Goal: Task Accomplishment & Management: Manage account settings

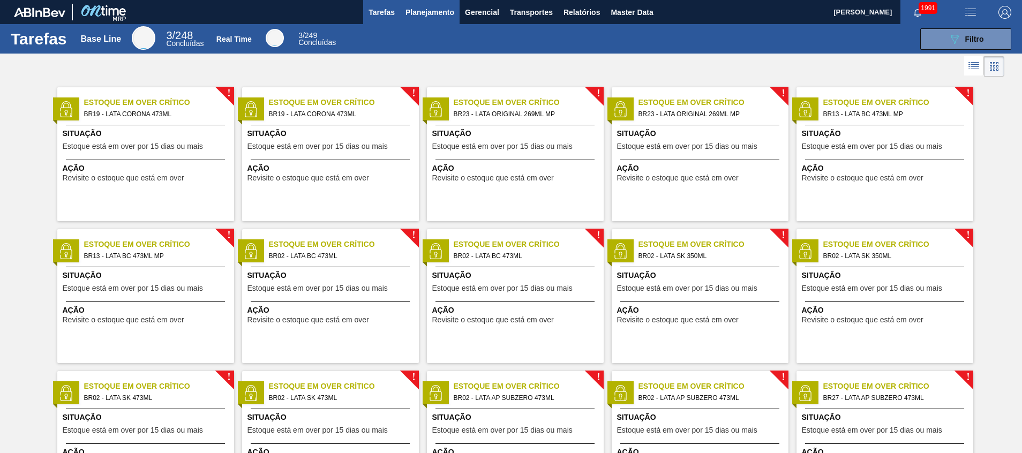
click at [419, 14] on span "Planejamento" at bounding box center [429, 12] width 49 height 13
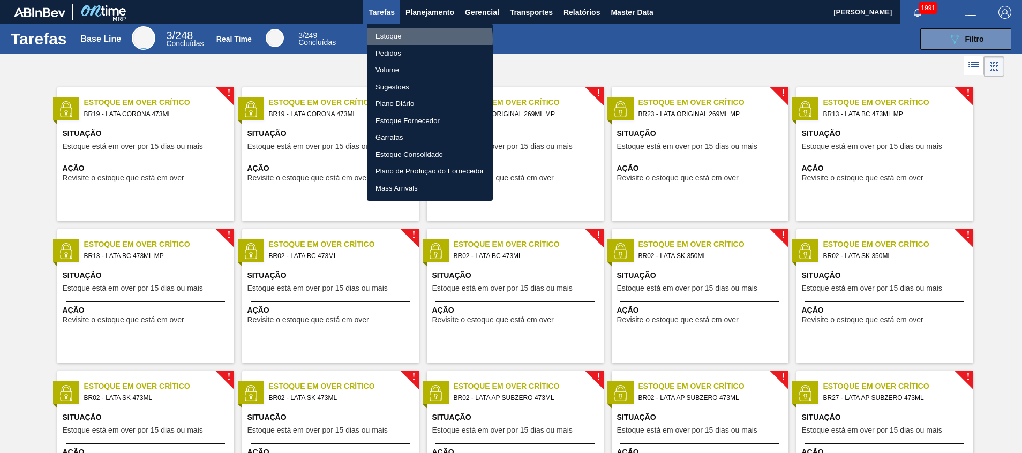
click at [406, 39] on li "Estoque" at bounding box center [430, 36] width 126 height 17
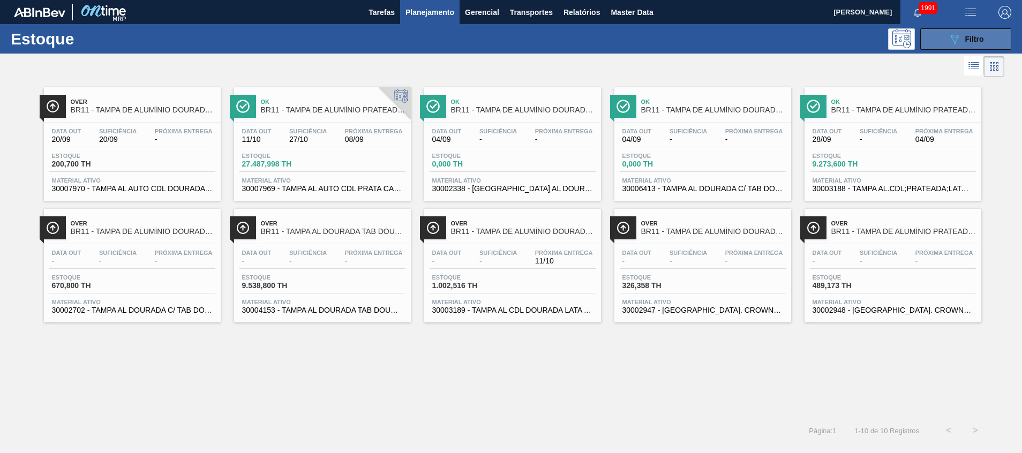
click at [951, 45] on icon "089F7B8B-B2A5-4AFE-B5C0-19BA573D28AC" at bounding box center [954, 39] width 13 height 13
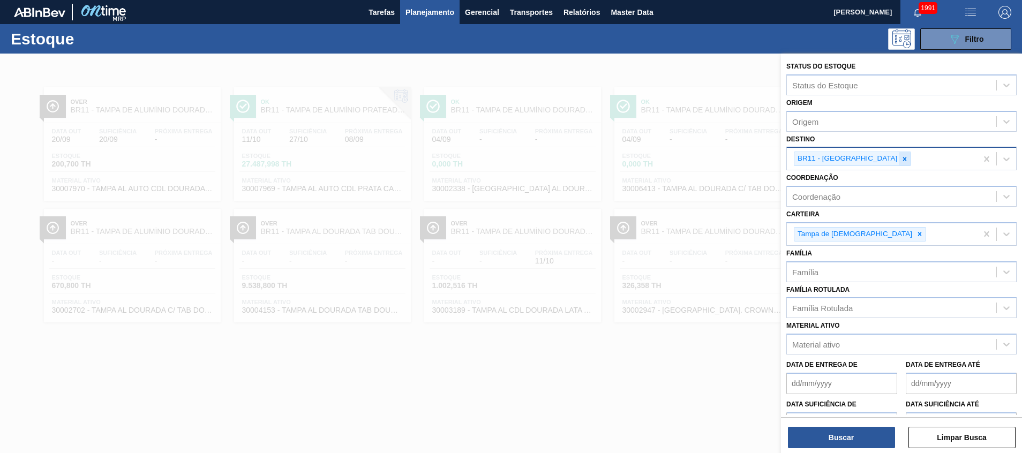
click at [901, 155] on icon at bounding box center [904, 158] width 7 height 7
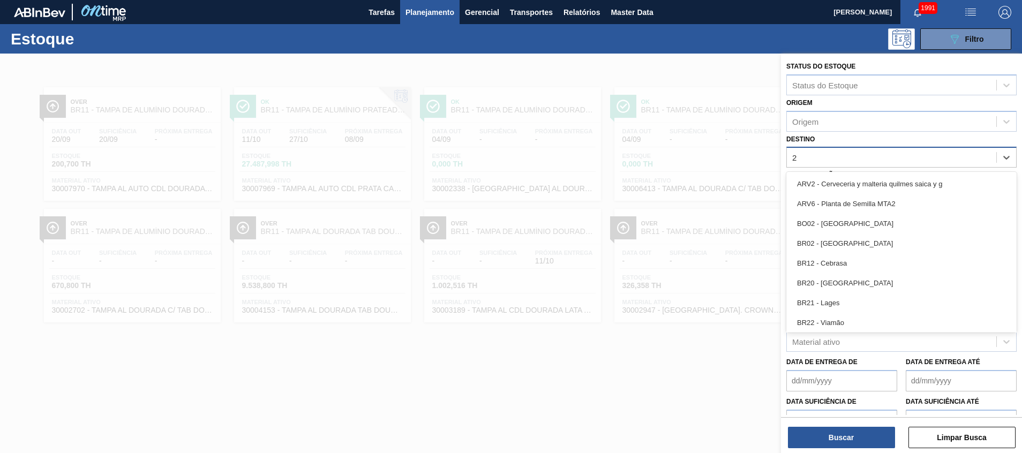
type input "27"
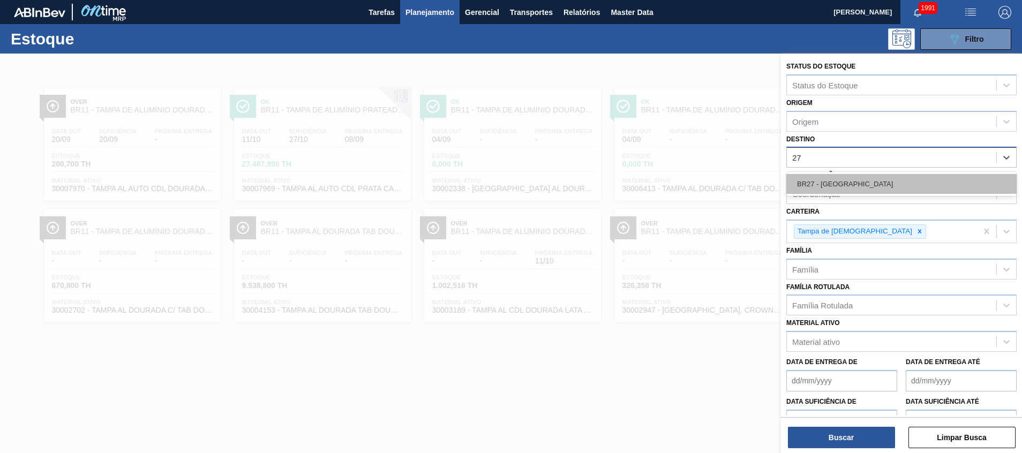
click at [850, 186] on div "BR27 - Nova Minas" at bounding box center [901, 184] width 230 height 20
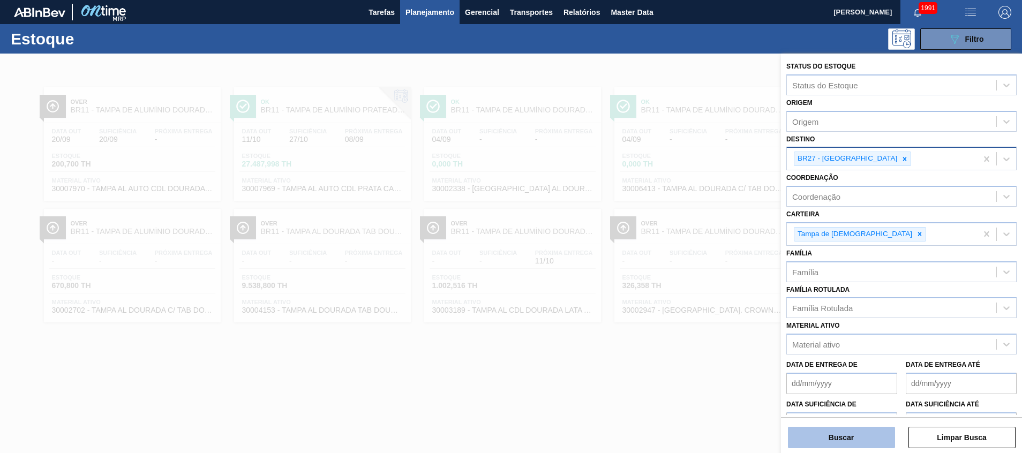
click at [836, 436] on button "Buscar" at bounding box center [841, 437] width 107 height 21
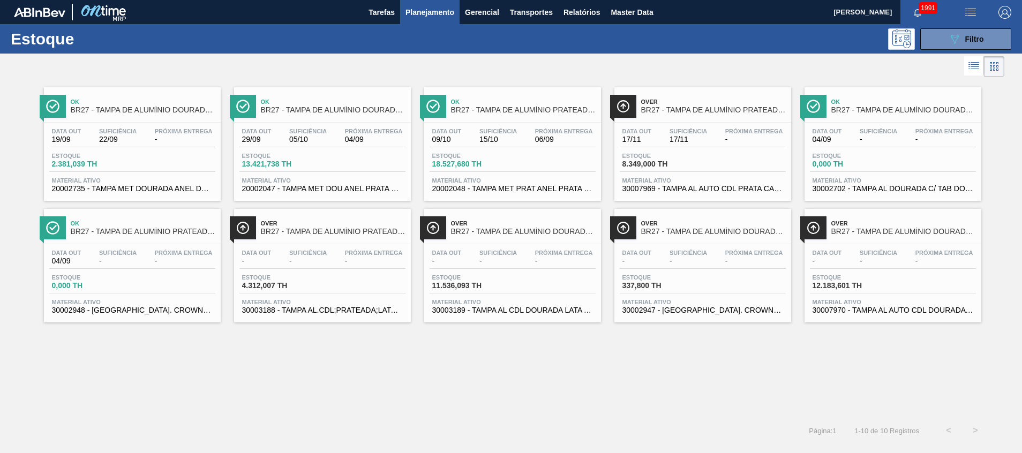
click at [156, 185] on span "20002735 - TAMPA MET DOURADA ANEL DOURADO" at bounding box center [132, 189] width 161 height 8
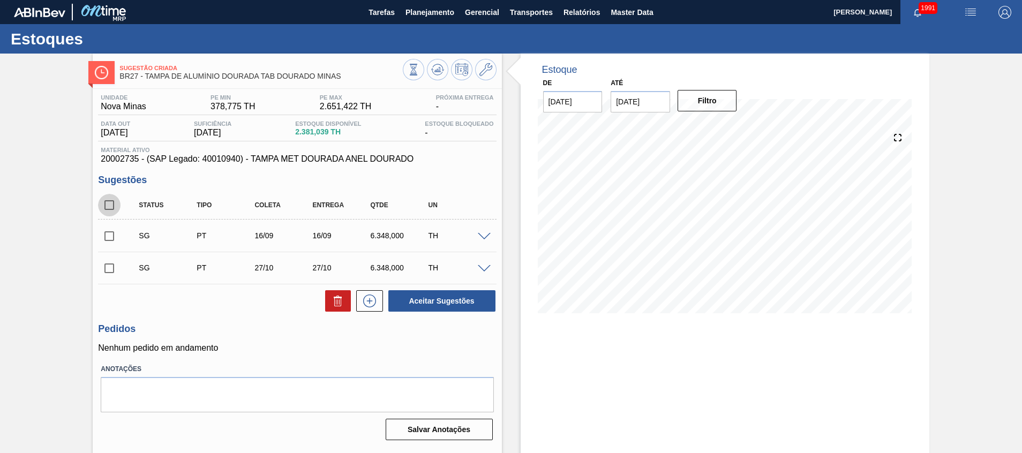
click at [118, 205] on input "checkbox" at bounding box center [109, 205] width 22 height 22
checkbox input "true"
click at [325, 298] on button at bounding box center [338, 300] width 26 height 21
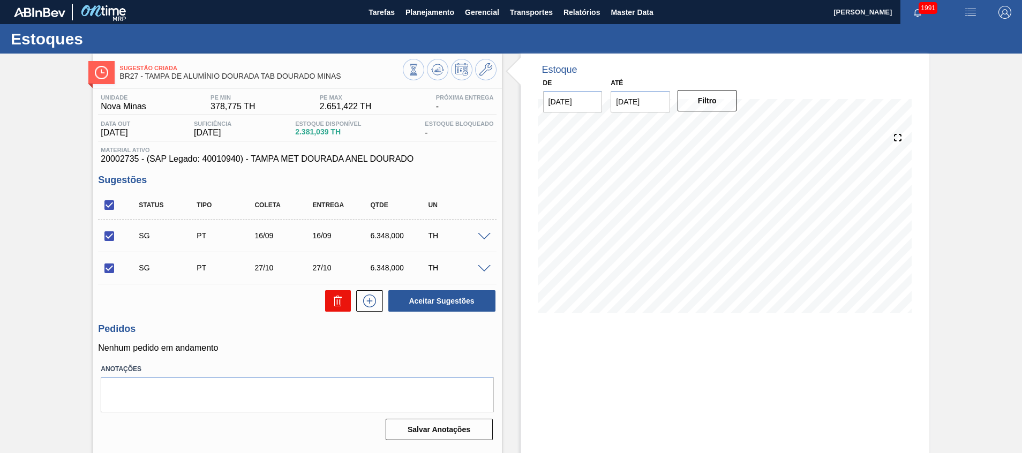
checkbox input "false"
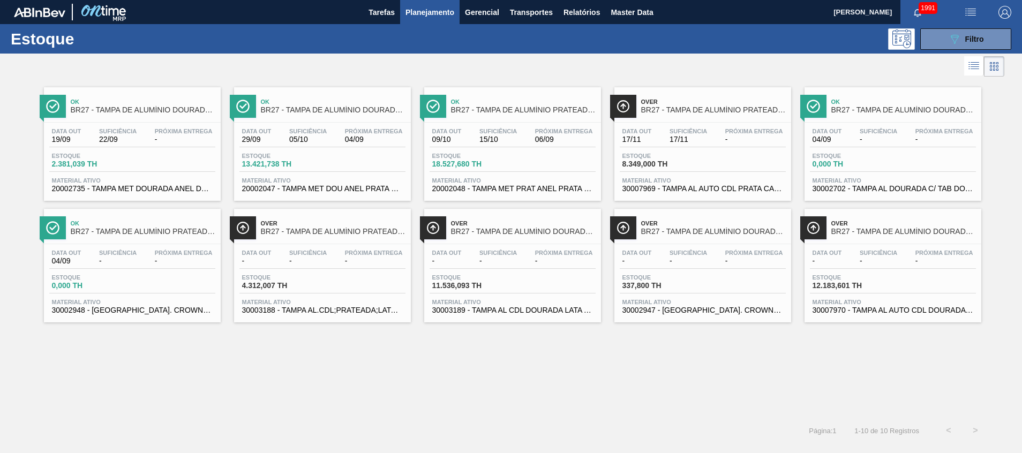
click at [872, 188] on span "30002702 - TAMPA AL DOURADA C/ TAB DOURADO" at bounding box center [892, 189] width 161 height 8
click at [191, 185] on span "20002735 - TAMPA MET DOURADA ANEL DOURADO" at bounding box center [132, 189] width 161 height 8
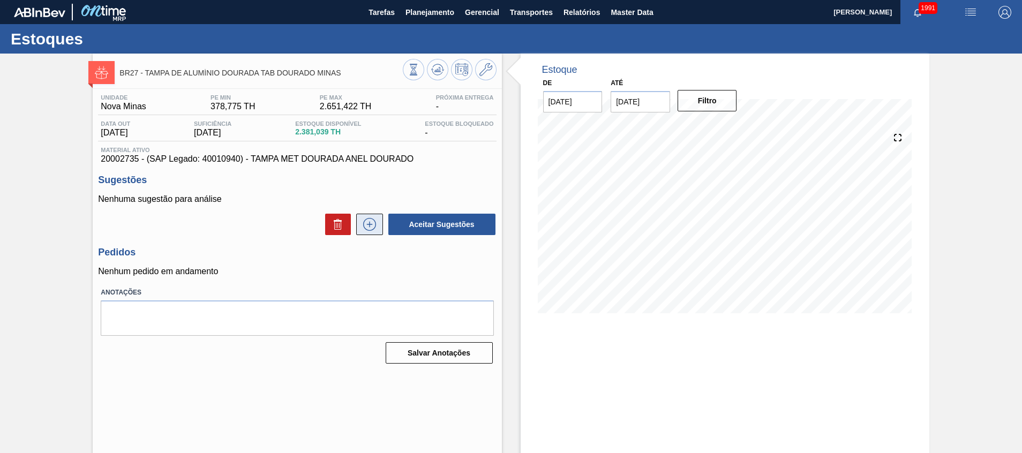
click at [367, 219] on icon at bounding box center [369, 224] width 17 height 13
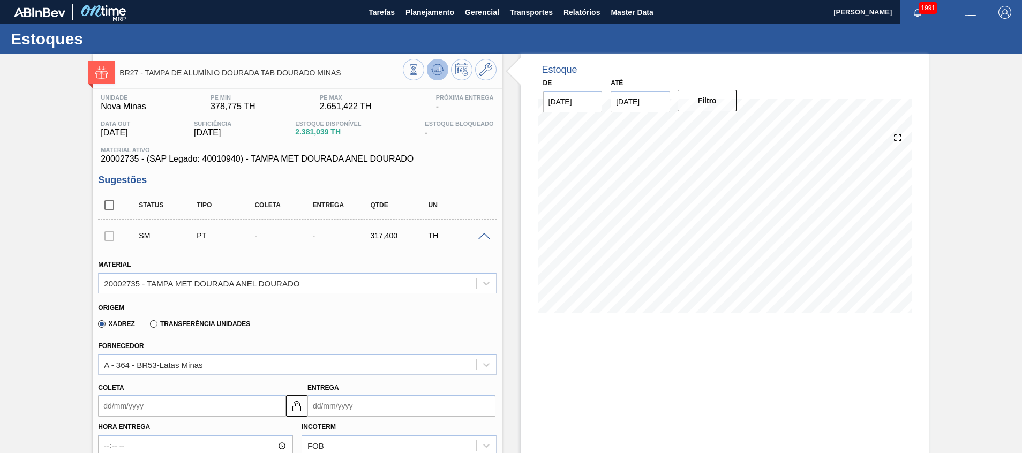
click at [433, 78] on button at bounding box center [437, 69] width 21 height 21
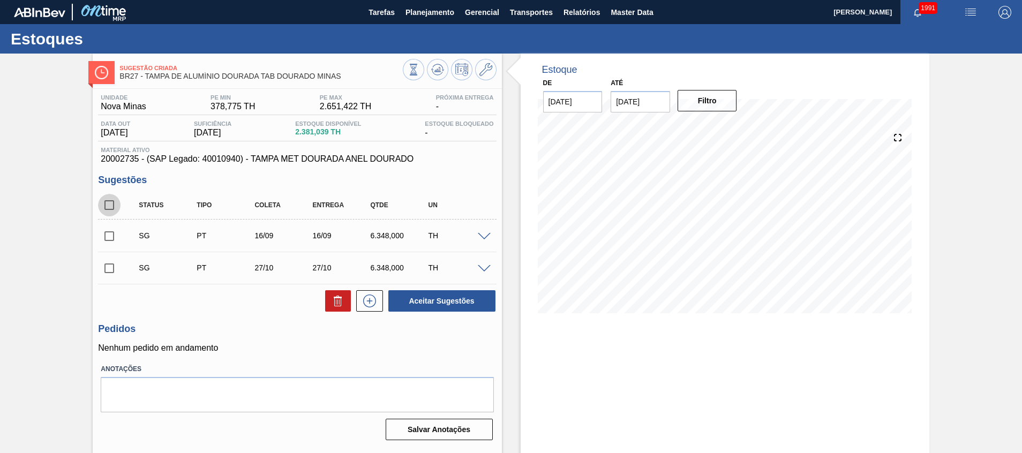
click at [115, 203] on input "checkbox" at bounding box center [109, 205] width 22 height 22
checkbox input "true"
click at [334, 306] on icon at bounding box center [337, 302] width 7 height 8
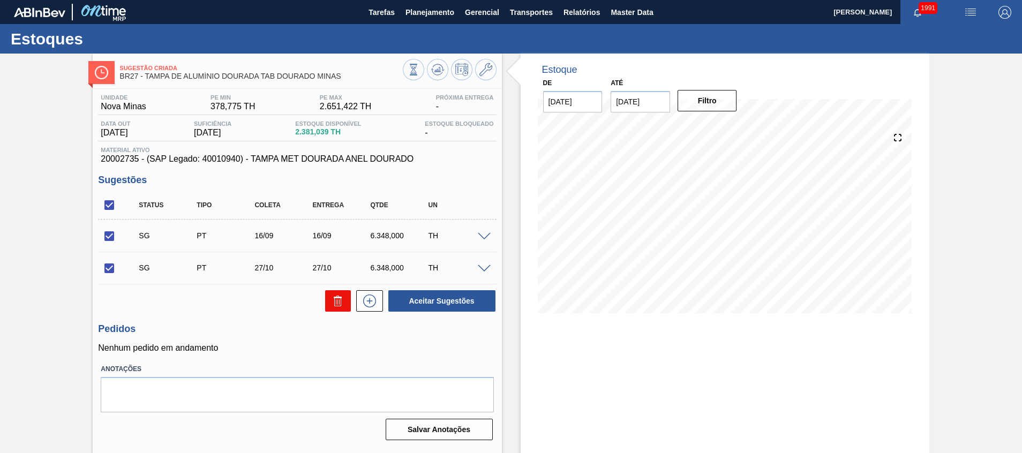
checkbox input "false"
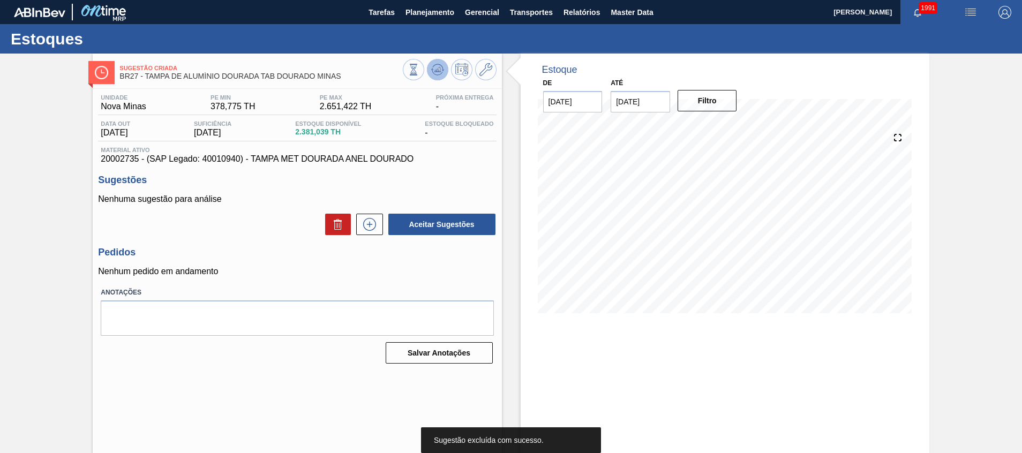
click at [432, 71] on icon at bounding box center [437, 72] width 11 height 5
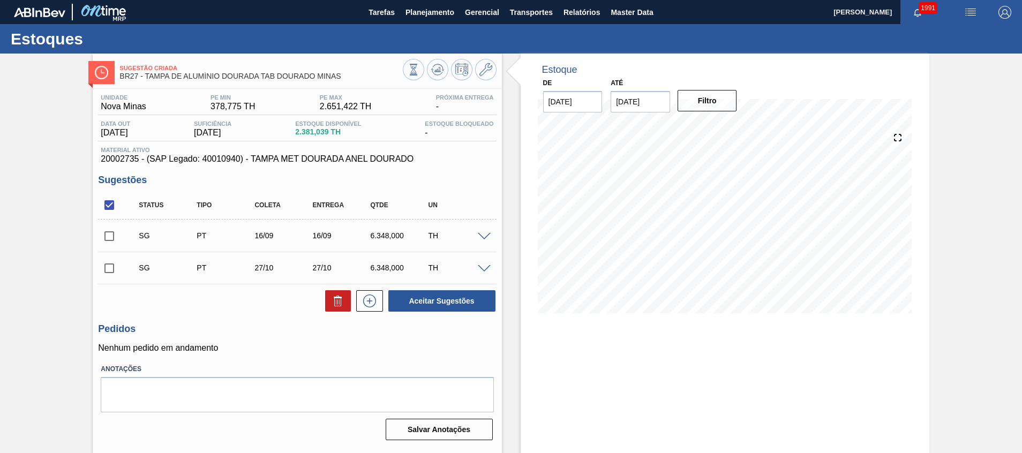
click at [116, 202] on input "checkbox" at bounding box center [109, 205] width 22 height 22
checkbox input "true"
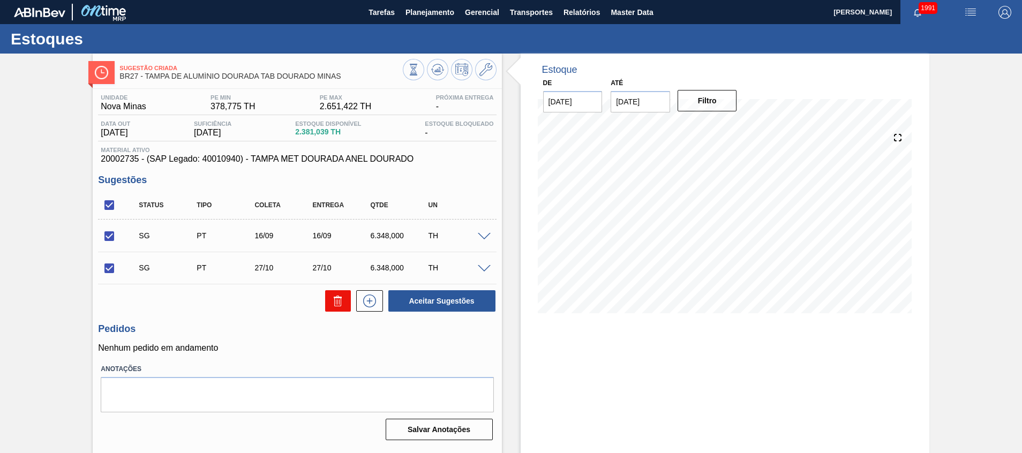
click at [328, 303] on button at bounding box center [338, 300] width 26 height 21
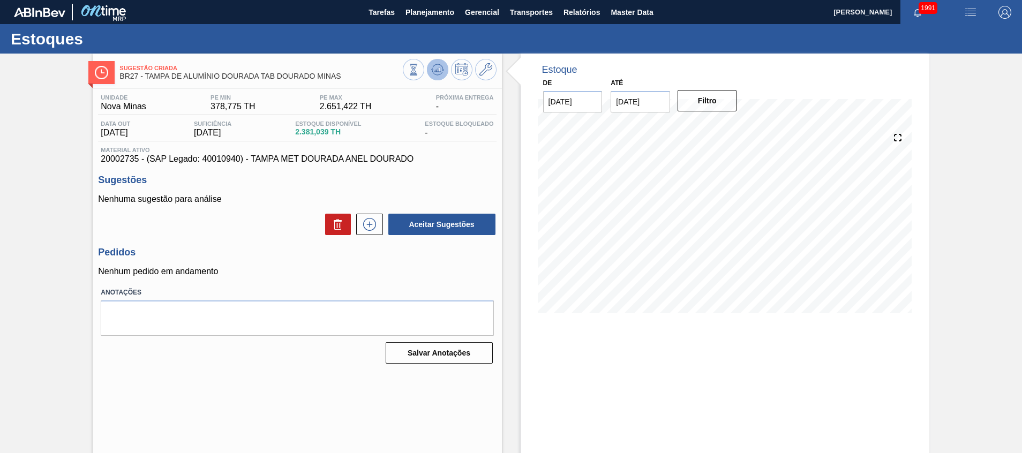
click at [434, 62] on button at bounding box center [437, 69] width 21 height 21
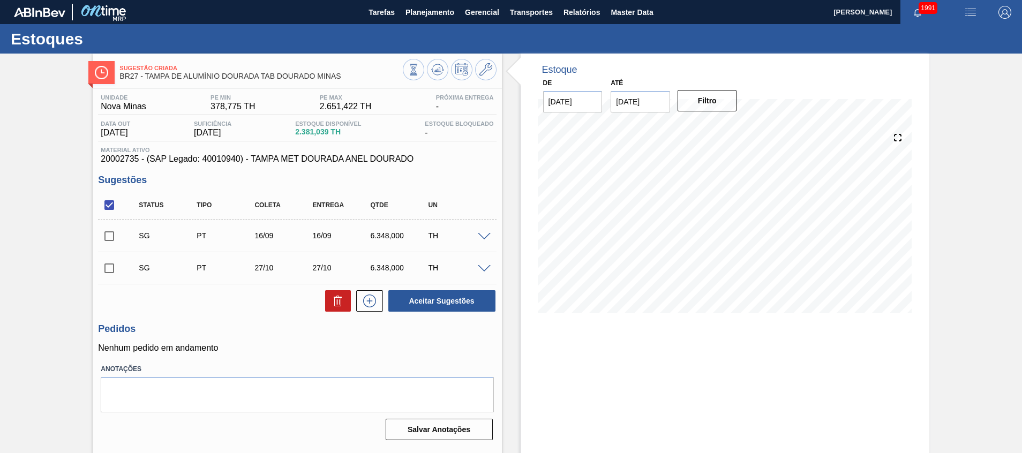
click at [481, 233] on span at bounding box center [484, 237] width 13 height 8
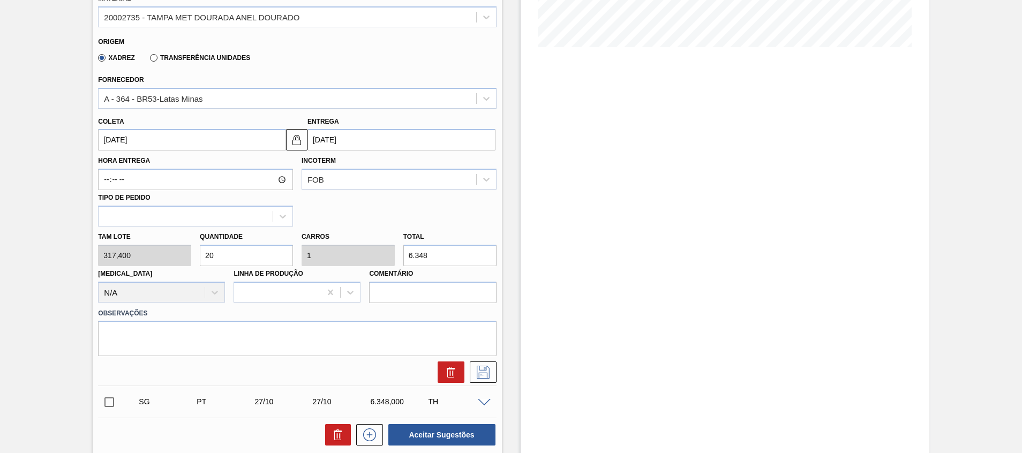
scroll to position [241, 0]
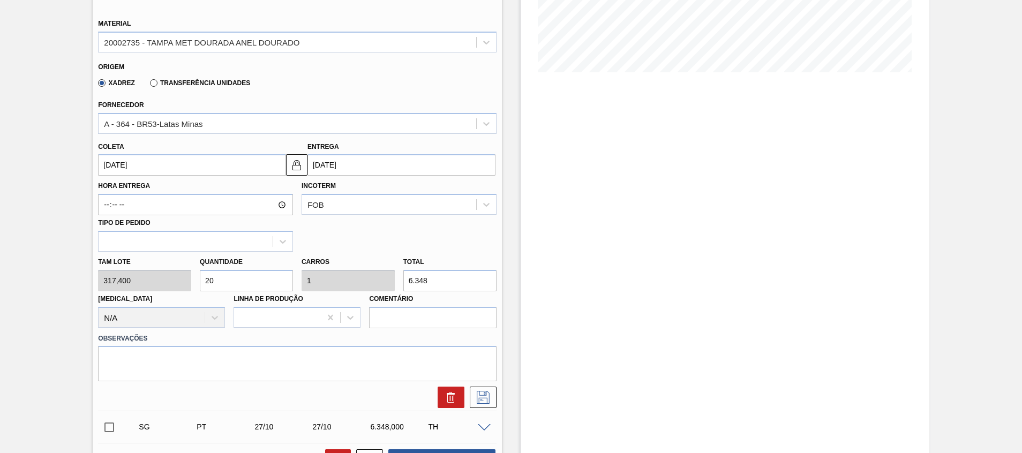
click at [290, 167] on img at bounding box center [296, 164] width 13 height 13
click at [222, 167] on input "16/09/2025" at bounding box center [192, 164] width 188 height 21
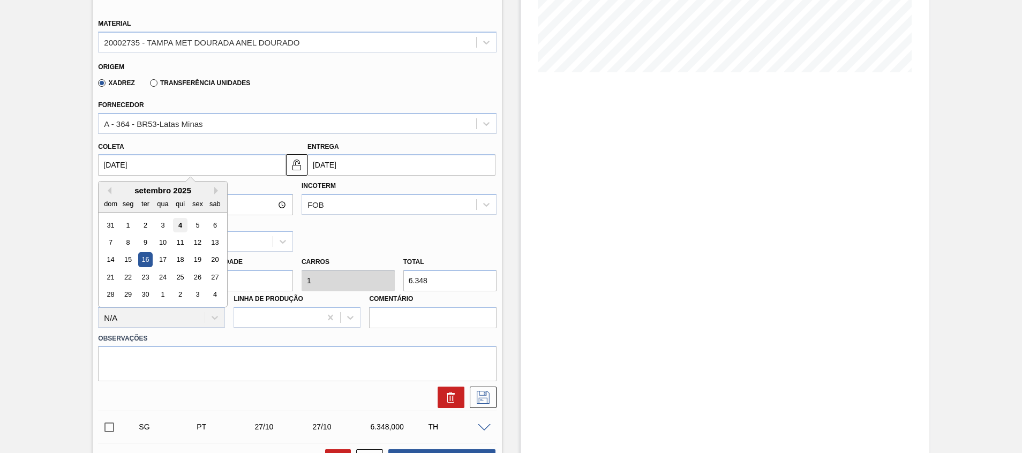
click at [179, 225] on div "4" at bounding box center [180, 225] width 14 height 14
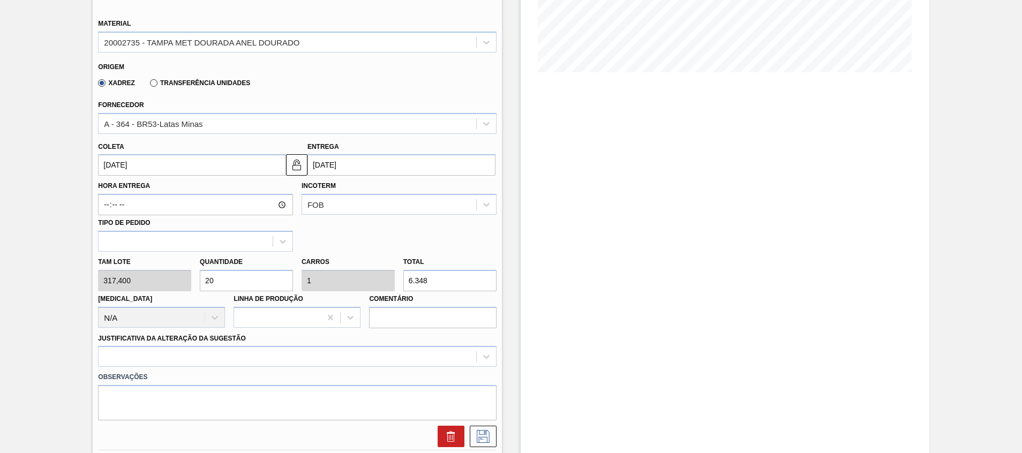
click at [221, 176] on div "Hora Entrega Incoterm FOB Tipo de pedido" at bounding box center [297, 214] width 406 height 76
click at [219, 168] on input "[DATE]" at bounding box center [192, 164] width 188 height 21
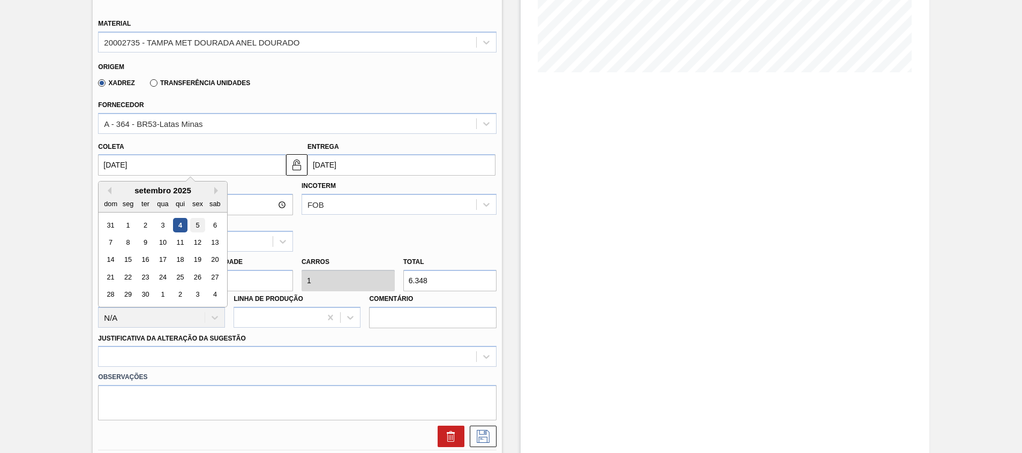
click at [198, 226] on div "5" at bounding box center [198, 225] width 14 height 14
type input "05/09/2025"
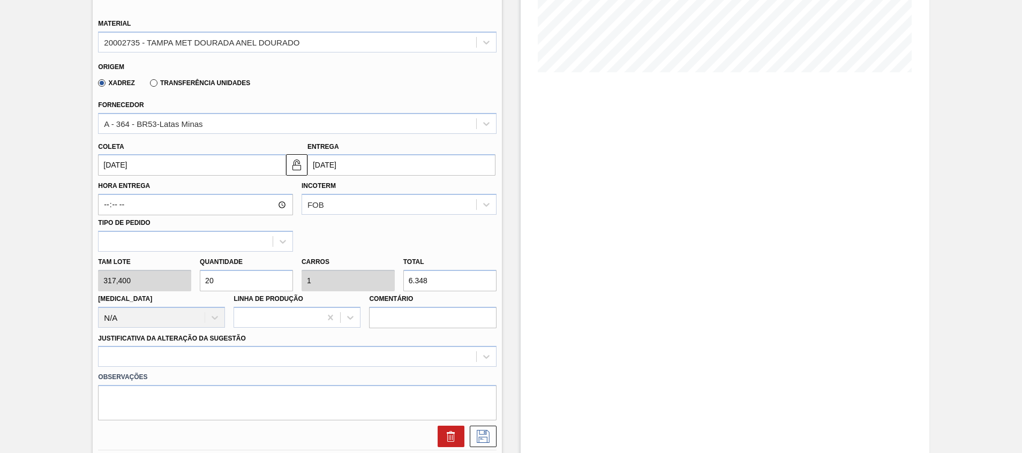
click at [374, 158] on input "16/09/2025" at bounding box center [401, 164] width 188 height 21
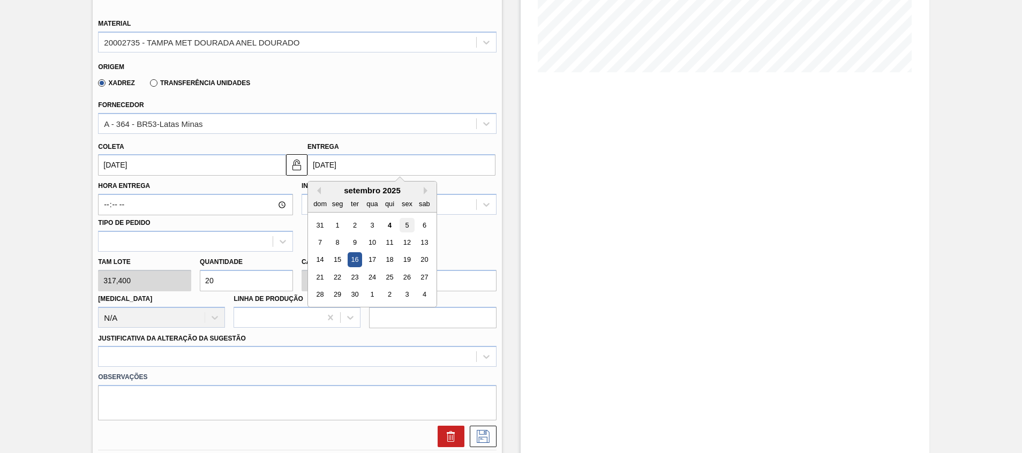
click at [405, 218] on div "5" at bounding box center [406, 225] width 14 height 14
type input "05/09/2025"
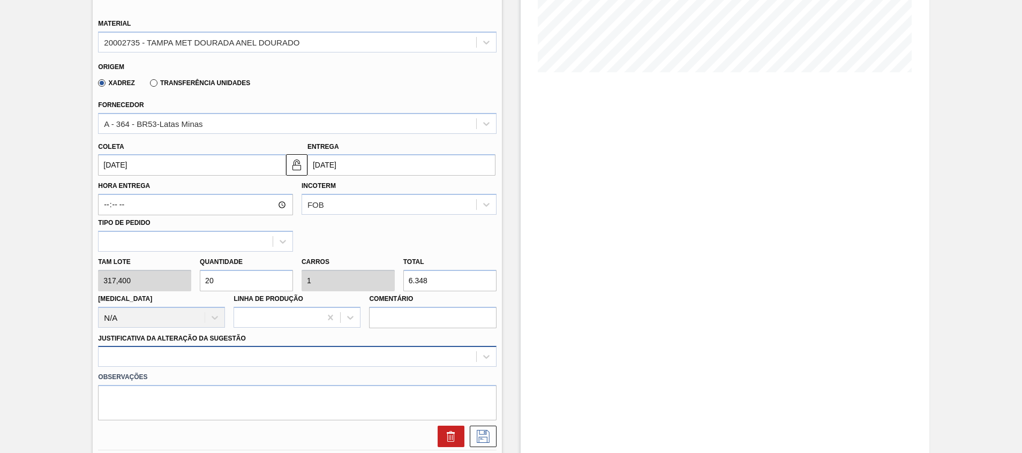
click at [221, 358] on div at bounding box center [297, 356] width 398 height 21
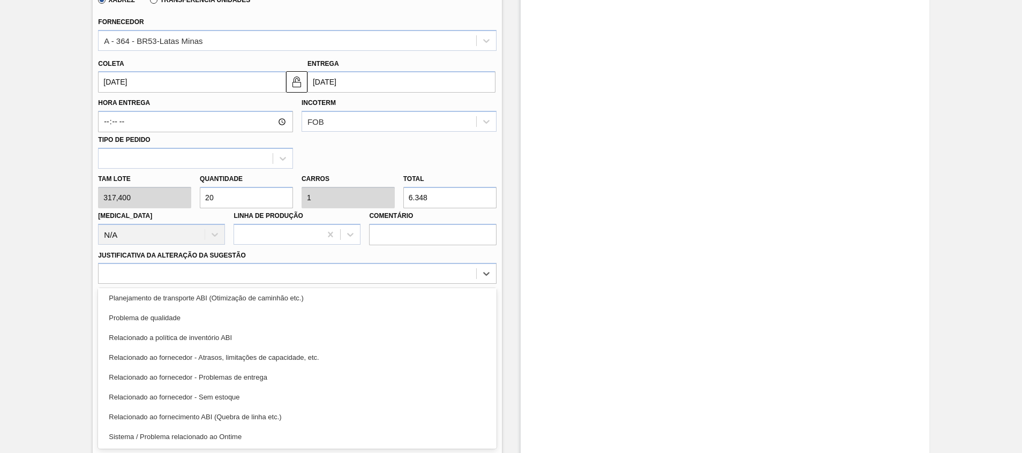
scroll to position [0, 0]
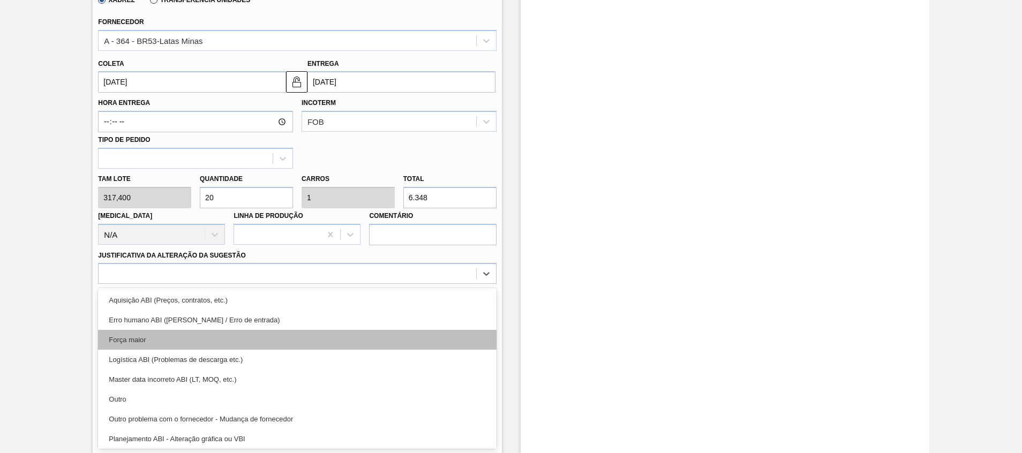
click at [282, 336] on div "Força maior" at bounding box center [297, 340] width 398 height 20
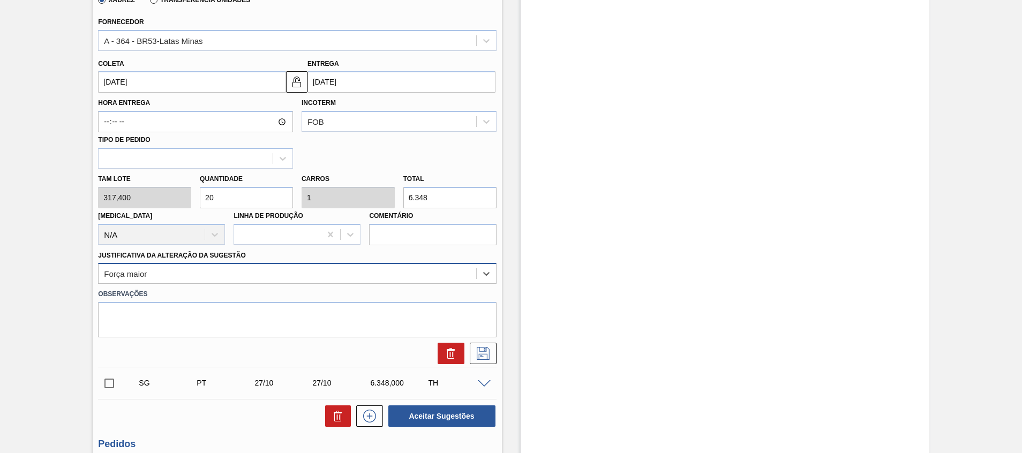
click at [360, 278] on div "Força maior" at bounding box center [287, 274] width 377 height 16
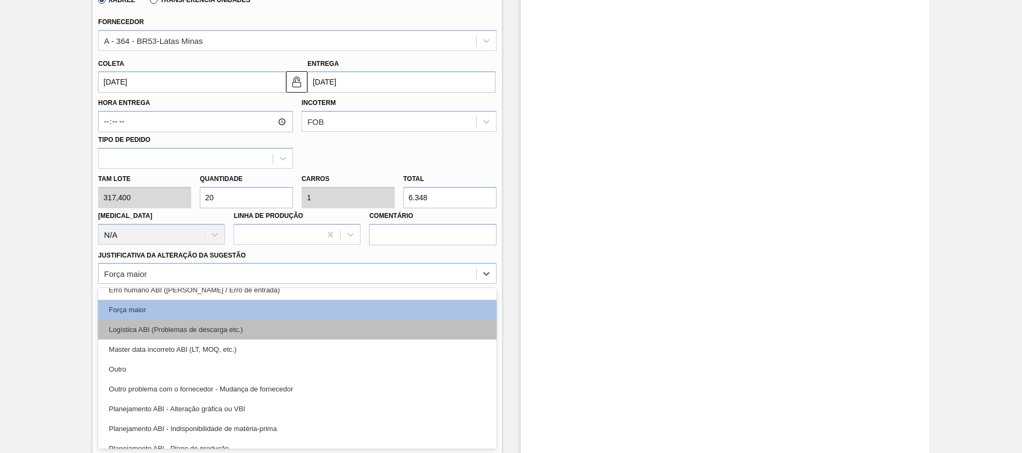
scroll to position [28, 0]
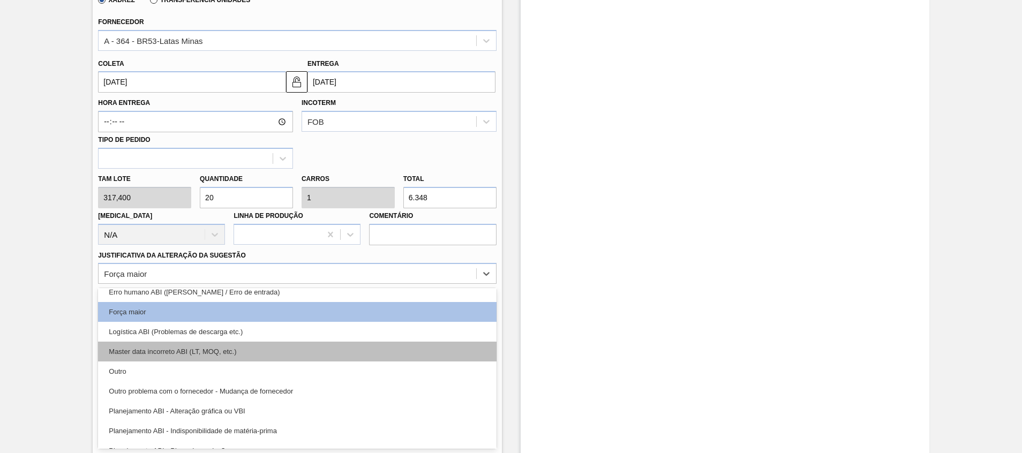
click at [332, 343] on div "Master data incorreto ABI (LT, MOQ, etc.)" at bounding box center [297, 352] width 398 height 20
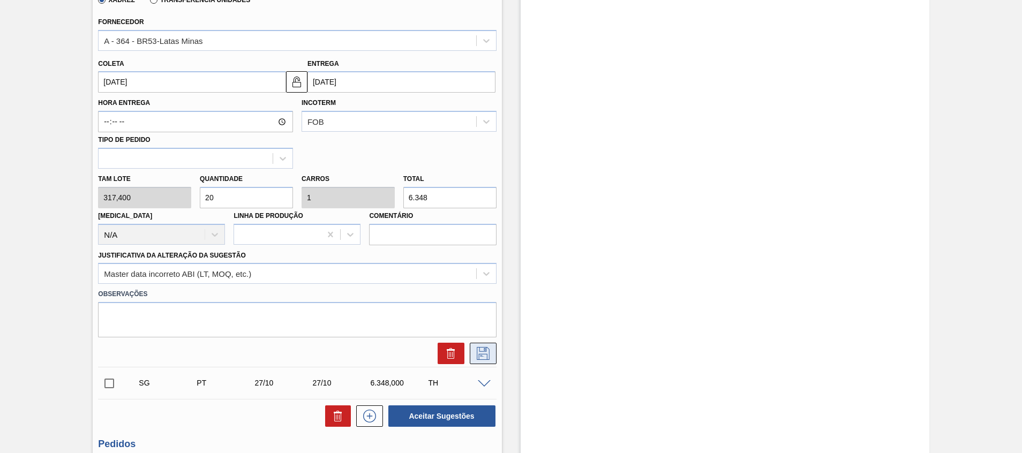
click at [487, 350] on icon at bounding box center [482, 353] width 17 height 13
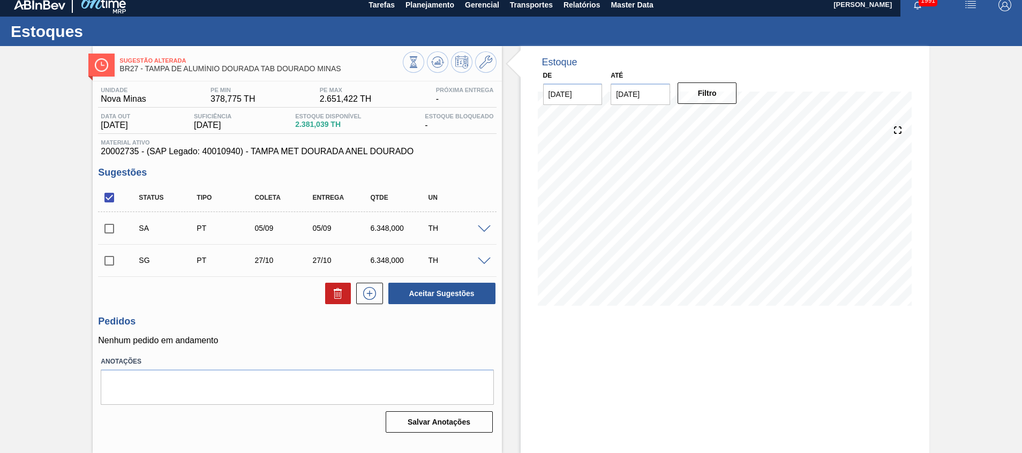
scroll to position [7, 0]
click at [481, 225] on span at bounding box center [484, 229] width 13 height 8
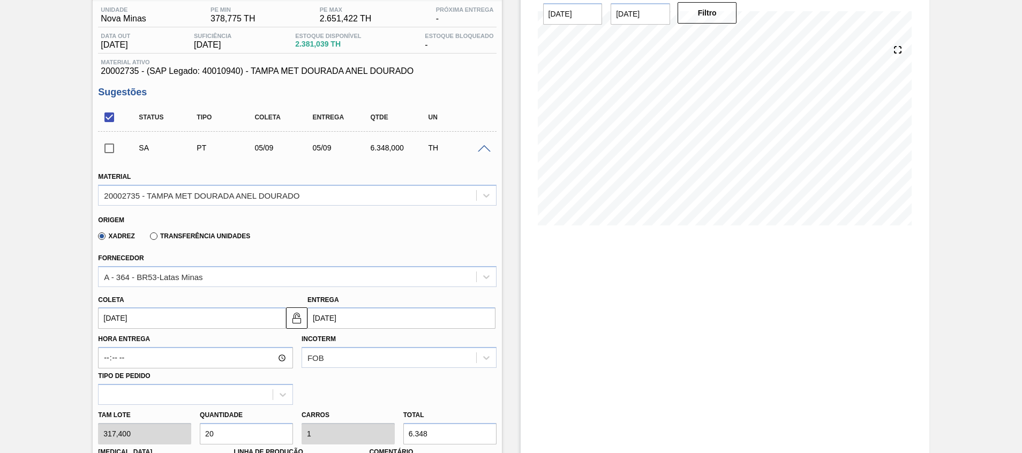
scroll to position [248, 0]
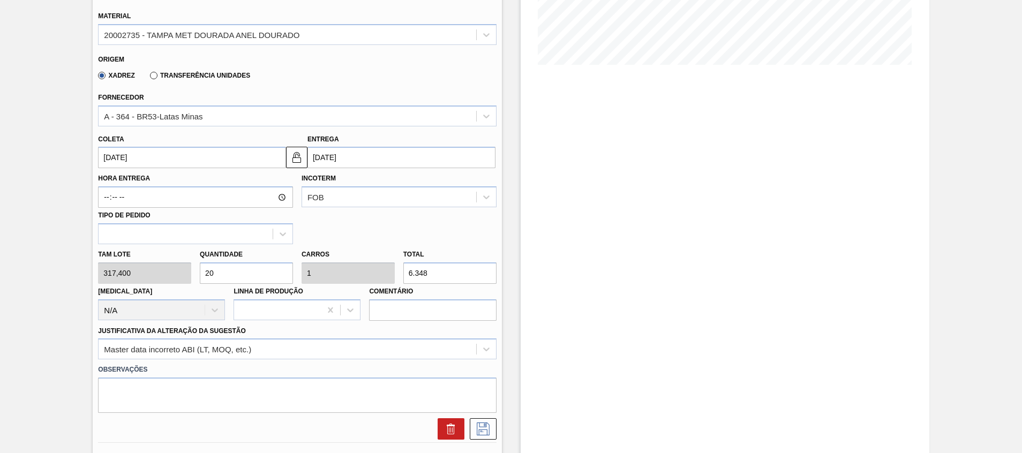
click at [271, 281] on input "20" at bounding box center [246, 272] width 93 height 21
click at [557, 303] on div "Estoque De 04/09/2025 Até 31/12/2025 Filtro" at bounding box center [724, 222] width 409 height 835
click at [486, 433] on icon at bounding box center [483, 428] width 13 height 13
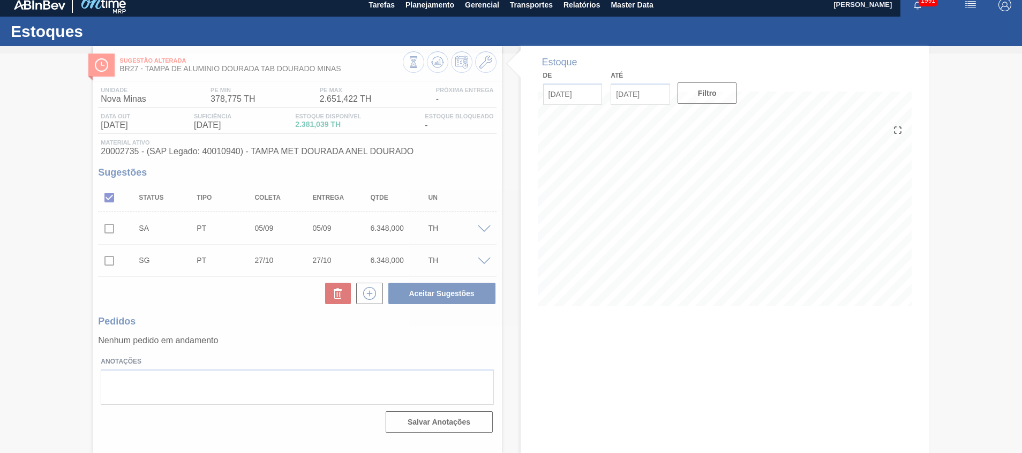
scroll to position [7, 0]
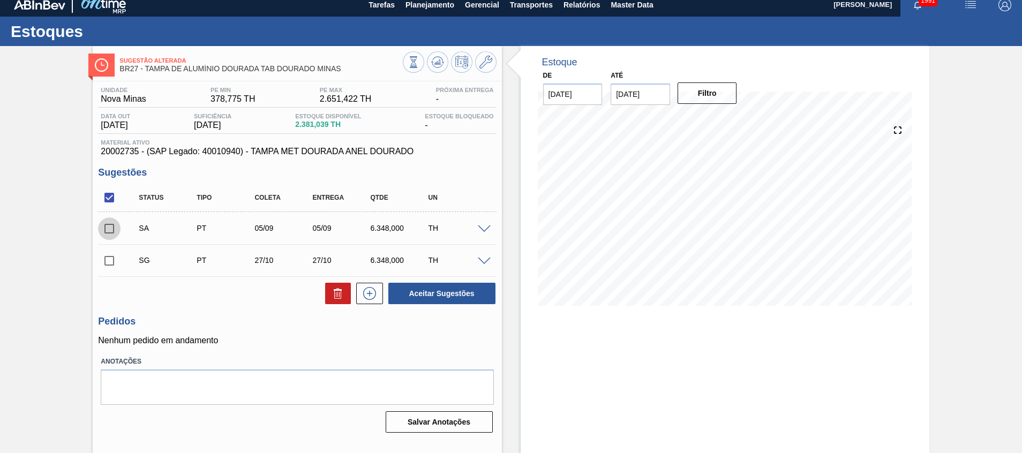
click at [116, 224] on input "checkbox" at bounding box center [109, 228] width 22 height 22
checkbox input "true"
click at [452, 285] on button "Aceitar Sugestões" at bounding box center [441, 293] width 107 height 21
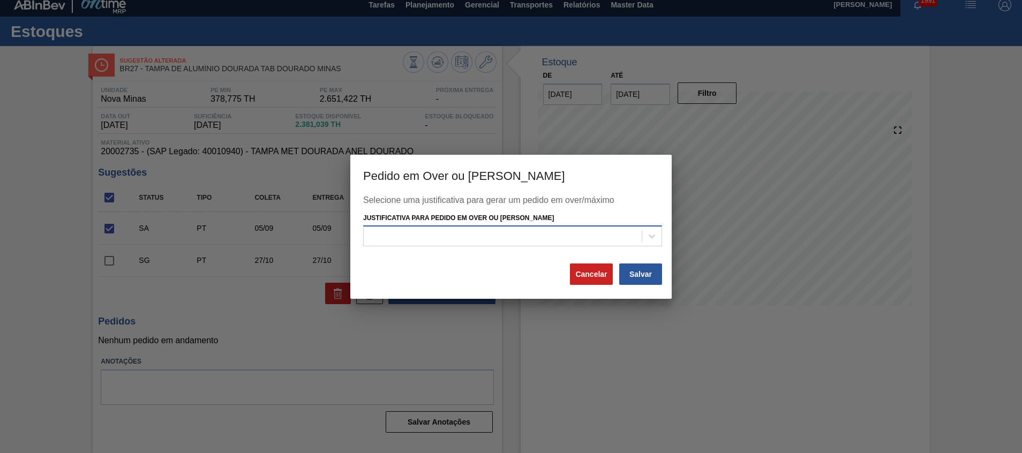
click at [475, 238] on div at bounding box center [503, 237] width 278 height 16
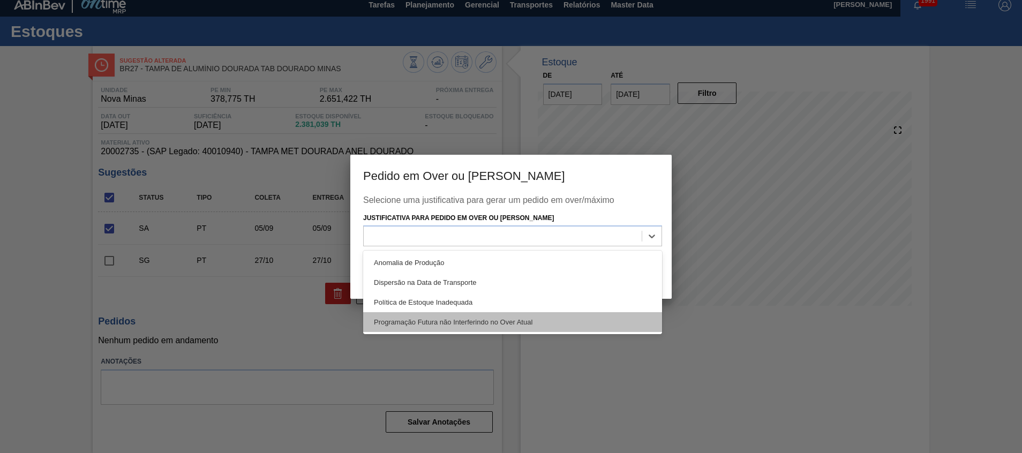
click at [456, 318] on div "Programação Futura não Interferindo no Over Atual" at bounding box center [512, 322] width 299 height 20
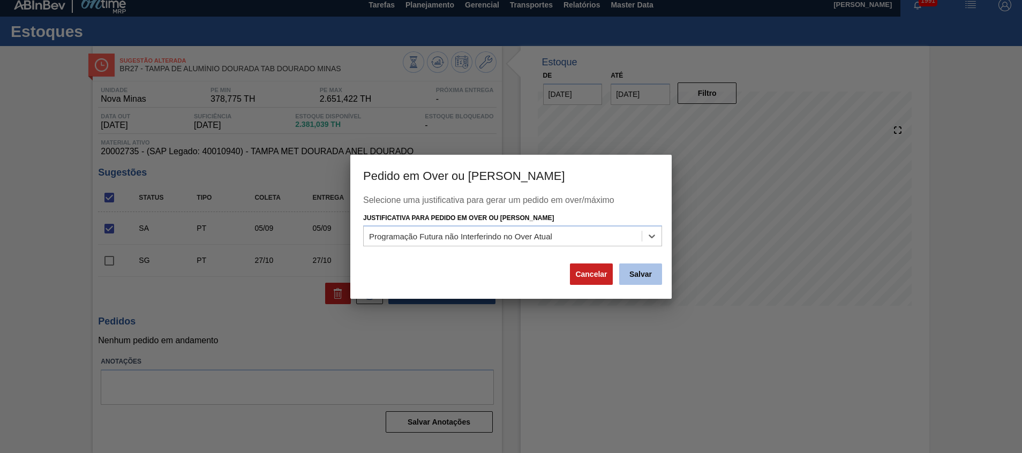
click at [651, 279] on button "Salvar" at bounding box center [640, 273] width 43 height 21
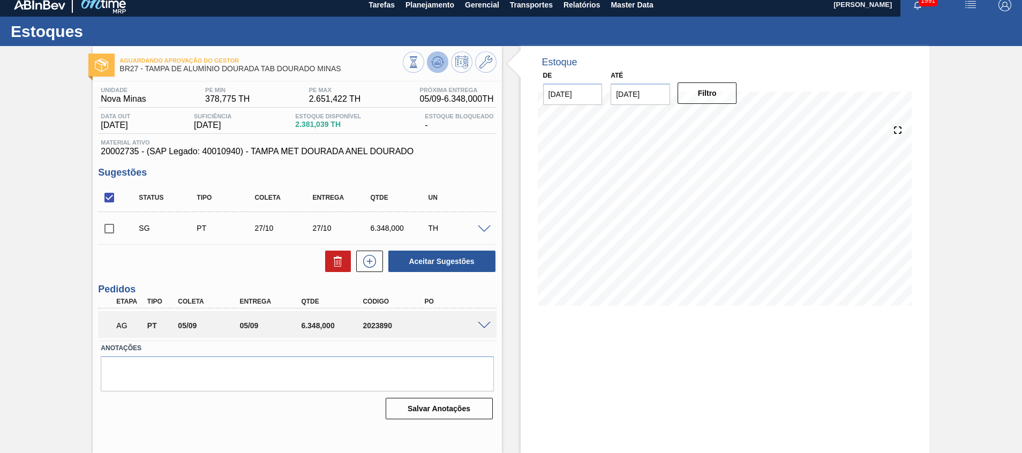
click at [439, 63] on icon at bounding box center [439, 62] width 1 height 4
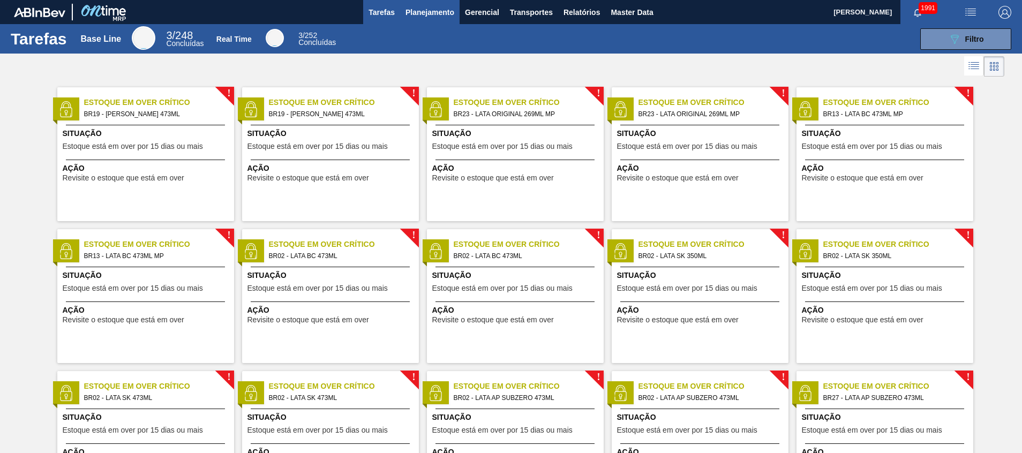
click at [410, 14] on span "Planejamento" at bounding box center [429, 12] width 49 height 13
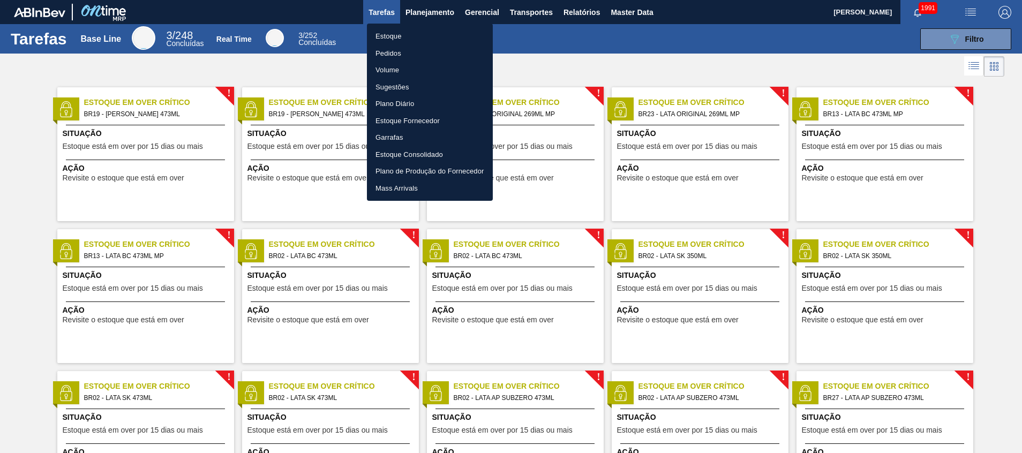
click at [377, 36] on li "Estoque" at bounding box center [430, 36] width 126 height 17
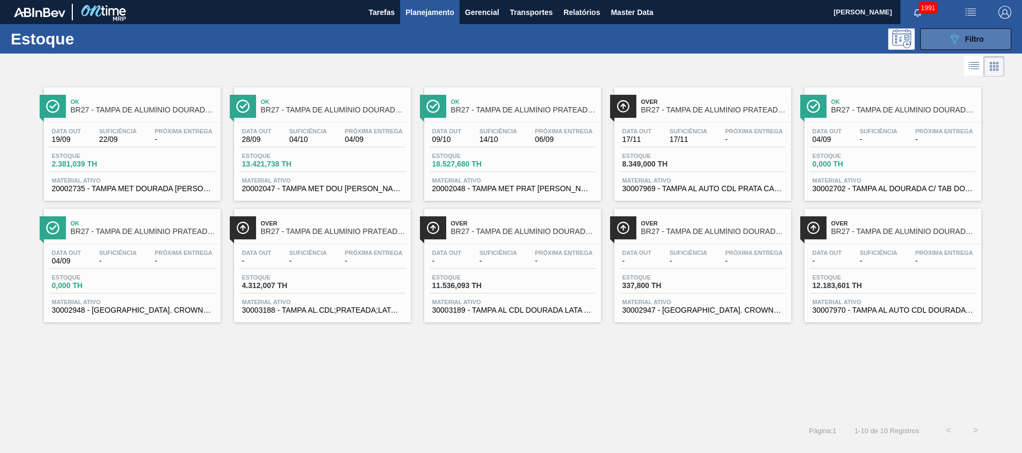
click at [962, 42] on div "089F7B8B-B2A5-4AFE-B5C0-19BA573D28AC Filtro" at bounding box center [966, 39] width 36 height 13
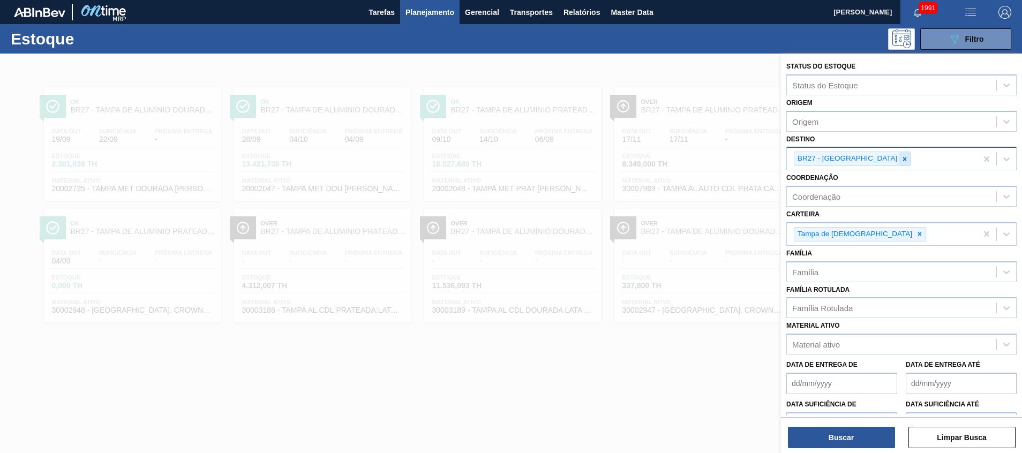
click at [901, 156] on icon at bounding box center [904, 158] width 7 height 7
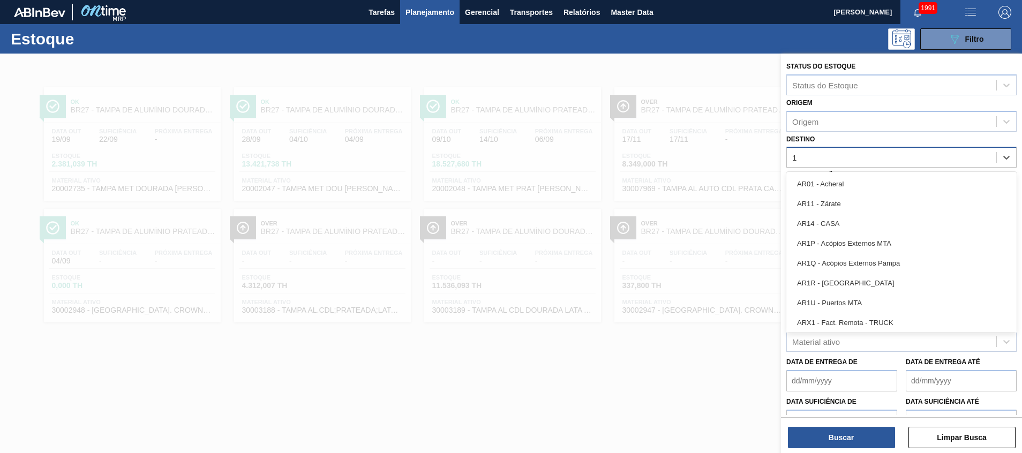
type input "11"
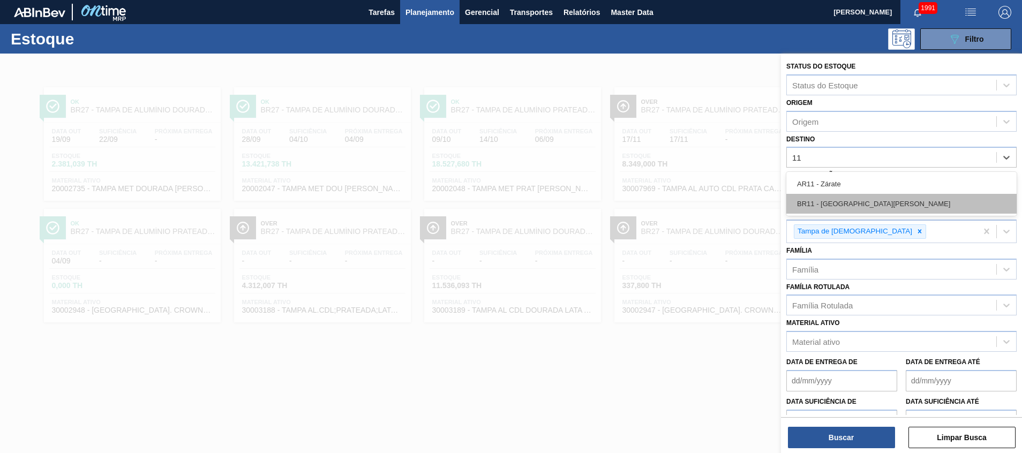
click at [861, 202] on div "BR11 - São Luís" at bounding box center [901, 204] width 230 height 20
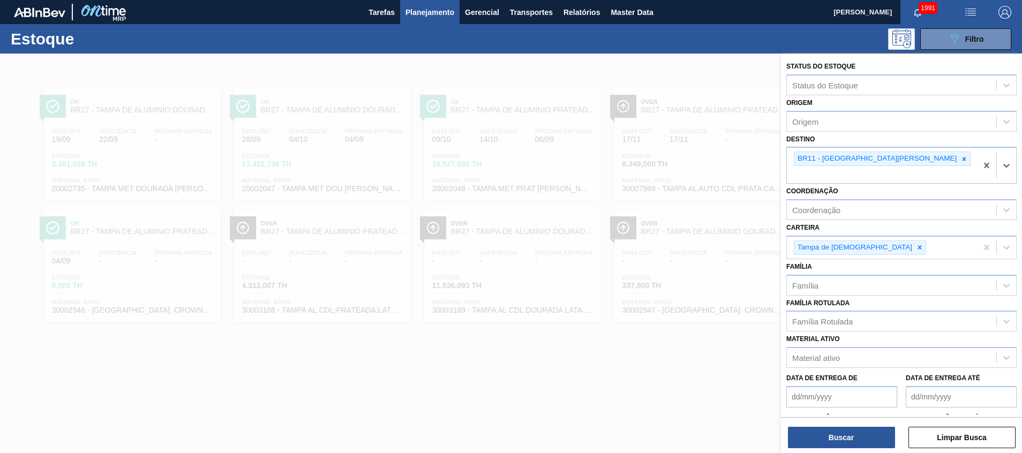
click at [785, 435] on div "Buscar Limpar Busca" at bounding box center [901, 432] width 241 height 30
click at [807, 434] on button "Buscar" at bounding box center [841, 437] width 107 height 21
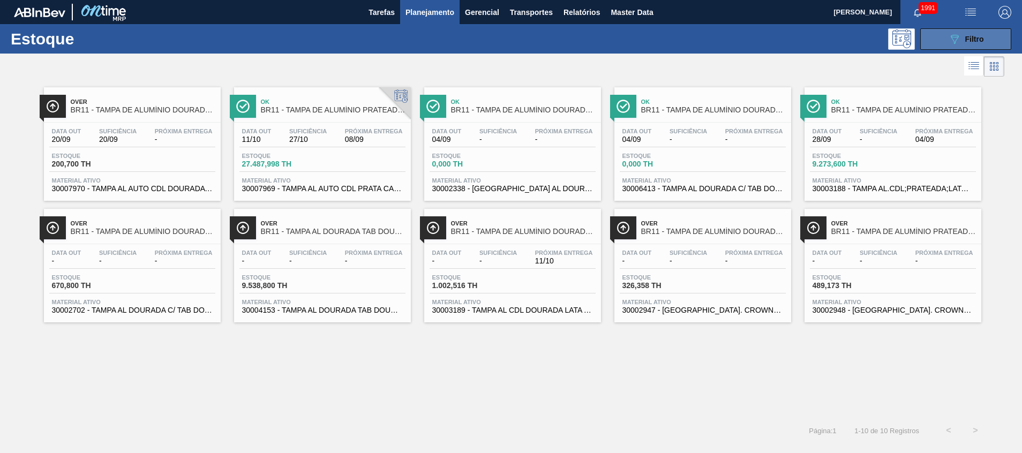
click at [945, 48] on button "089F7B8B-B2A5-4AFE-B5C0-19BA573D28AC Filtro" at bounding box center [965, 38] width 91 height 21
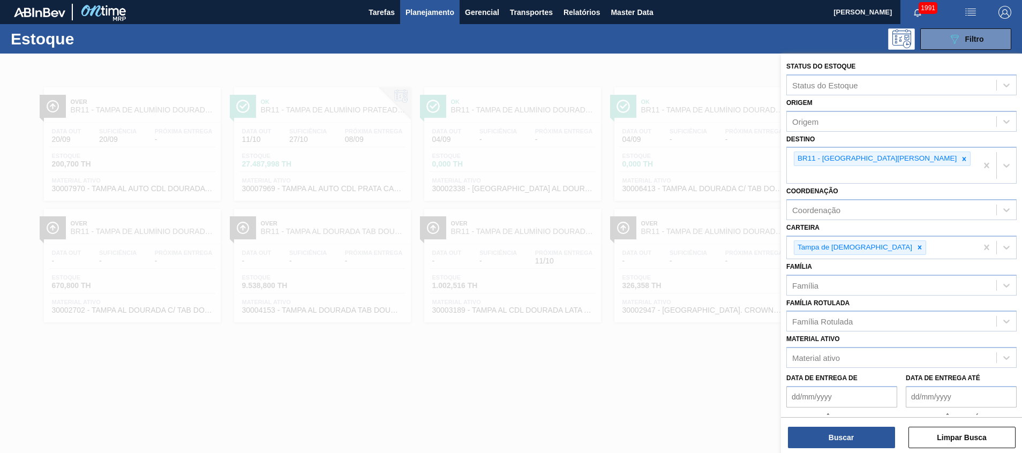
click at [591, 0] on html "Tarefas Planejamento Gerencial Transportes Relatórios Master Data Beatriz Marce…" at bounding box center [511, 0] width 1022 height 0
click at [597, 422] on div at bounding box center [511, 280] width 1022 height 453
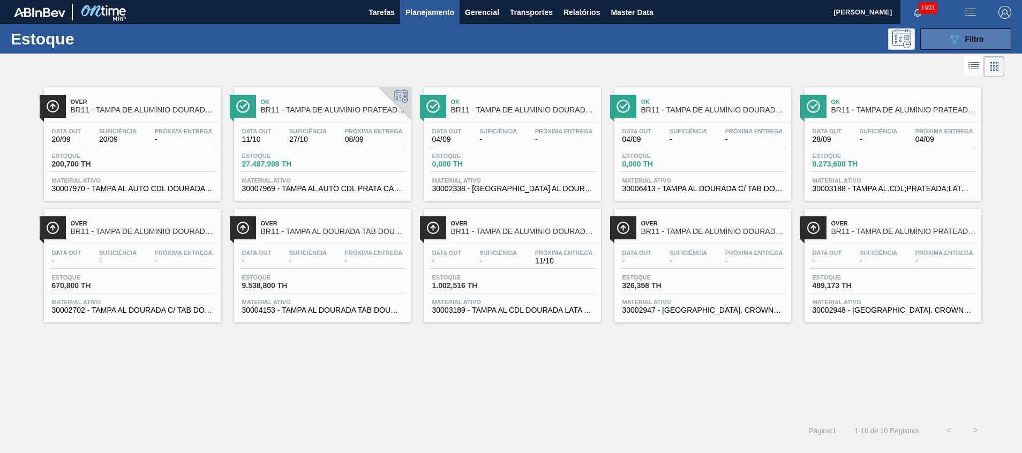
click at [962, 42] on div "089F7B8B-B2A5-4AFE-B5C0-19BA573D28AC Filtro" at bounding box center [966, 39] width 36 height 13
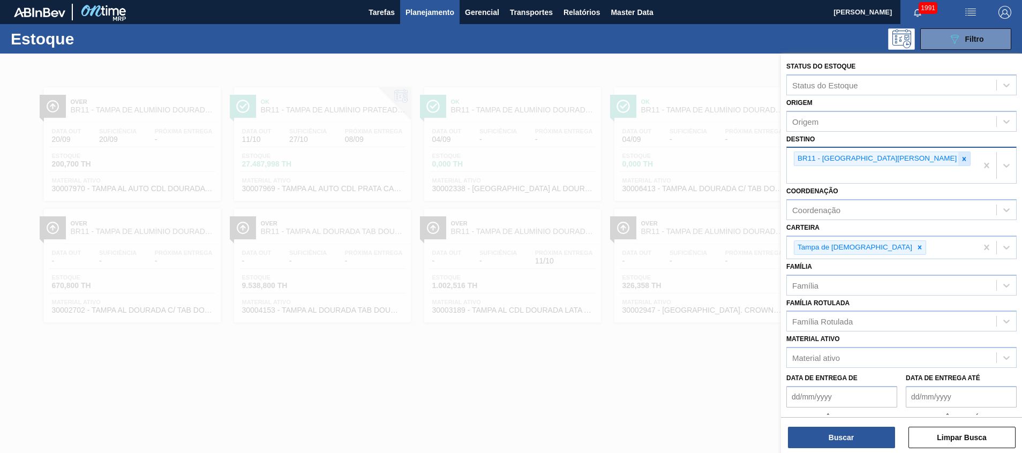
click at [960, 155] on icon at bounding box center [963, 158] width 7 height 7
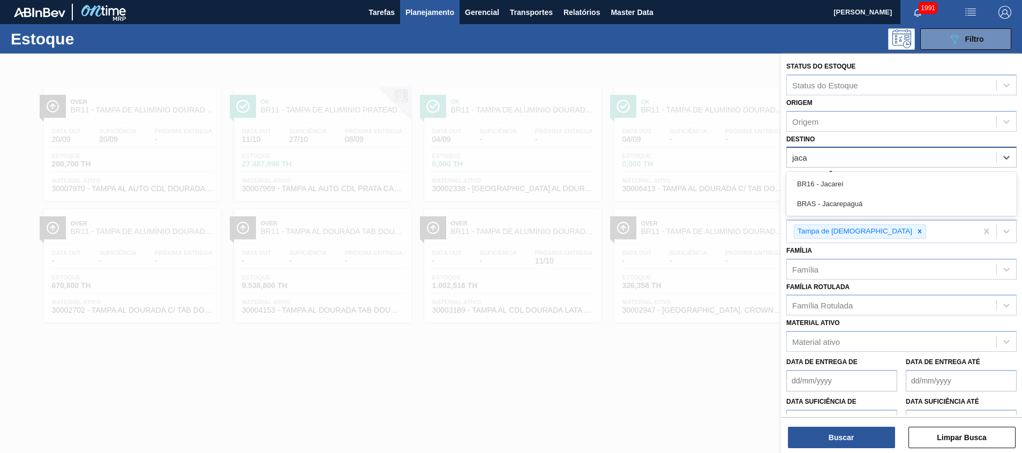
type input "jacar"
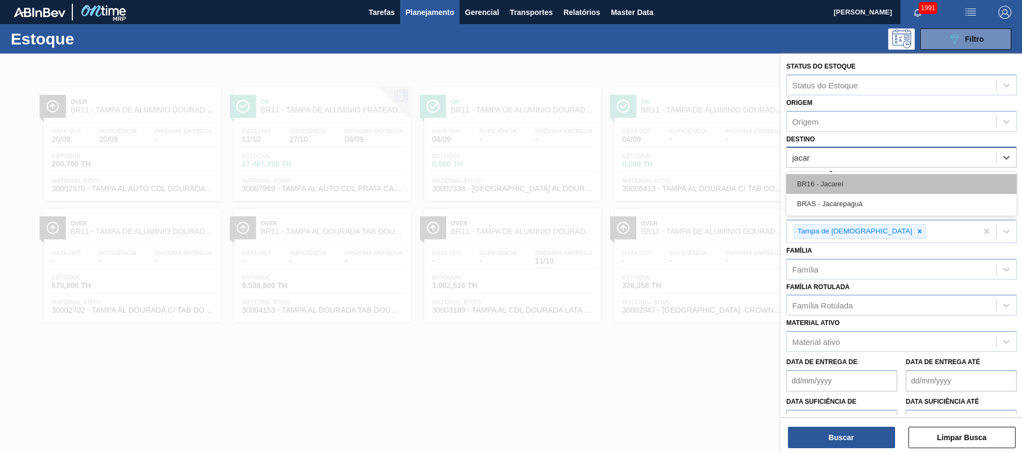
click at [828, 182] on div "BR16 - Jacareí" at bounding box center [901, 184] width 230 height 20
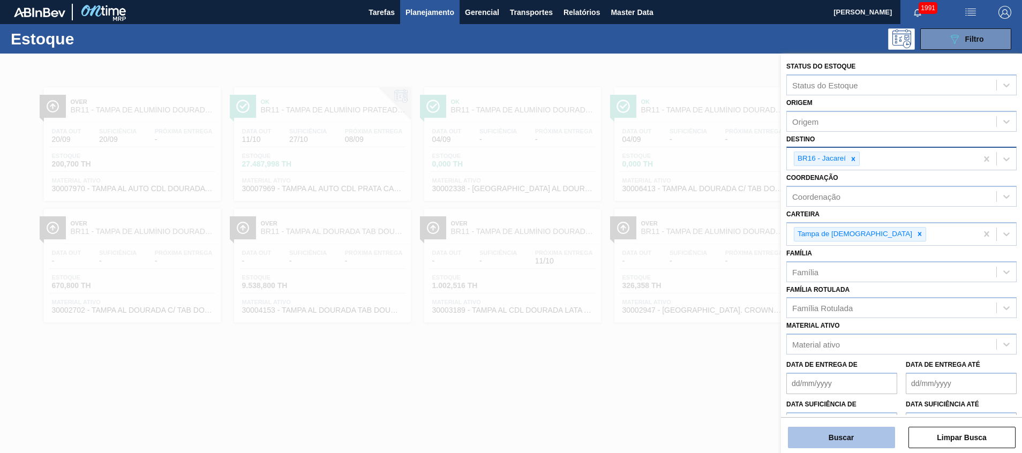
click at [816, 437] on button "Buscar" at bounding box center [841, 437] width 107 height 21
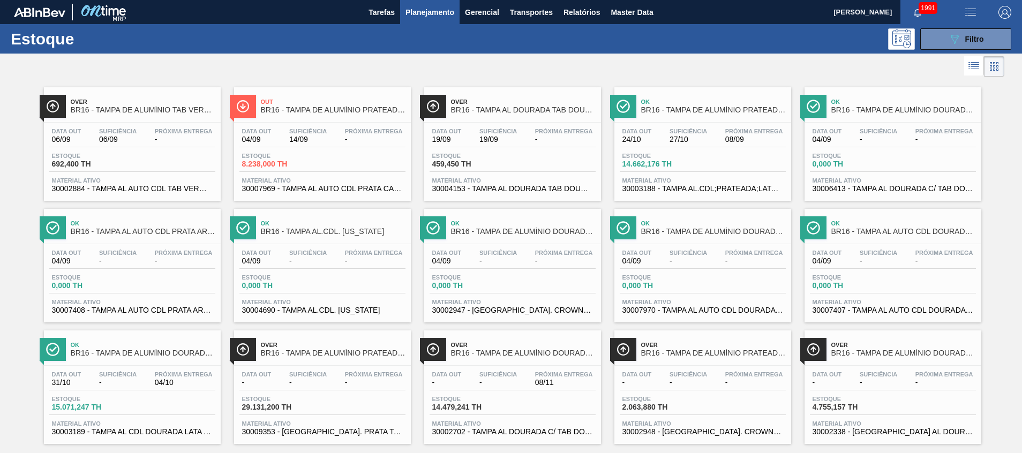
scroll to position [18, 0]
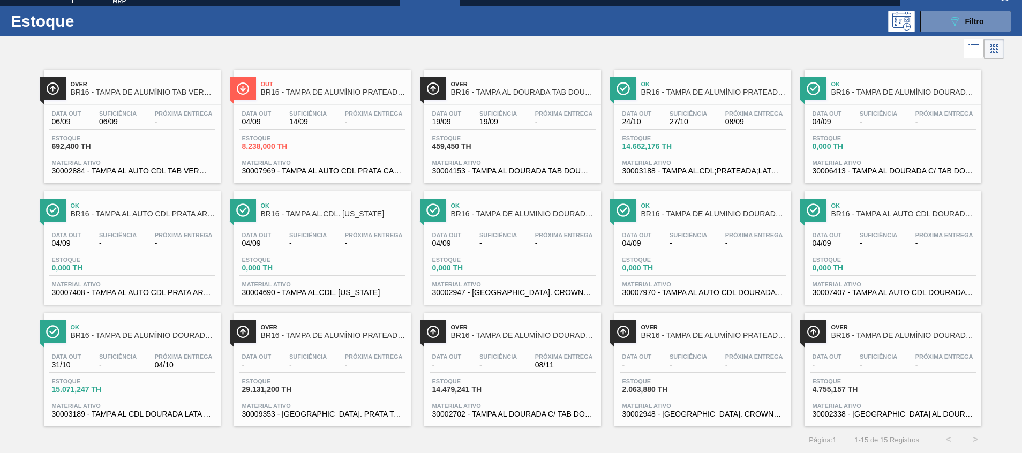
click at [364, 81] on span "Out" at bounding box center [333, 84] width 145 height 6
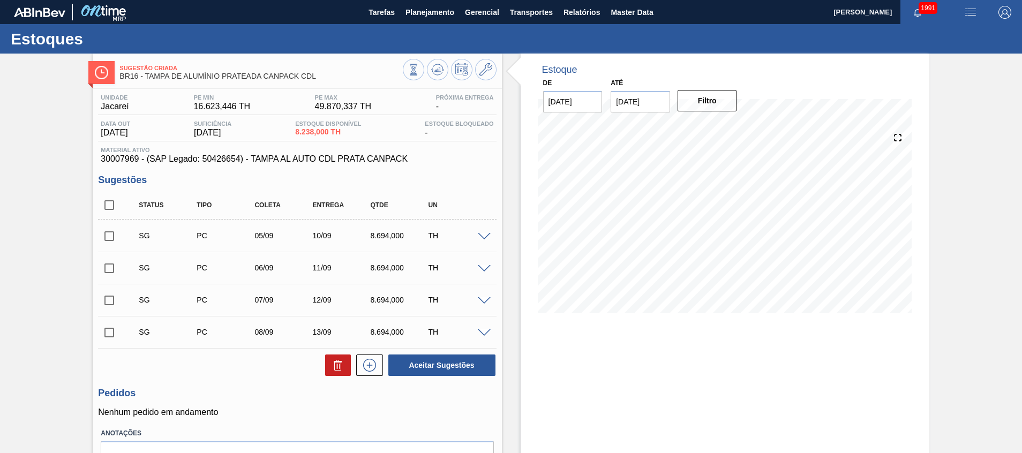
click at [114, 201] on input "checkbox" at bounding box center [109, 205] width 22 height 22
checkbox input "true"
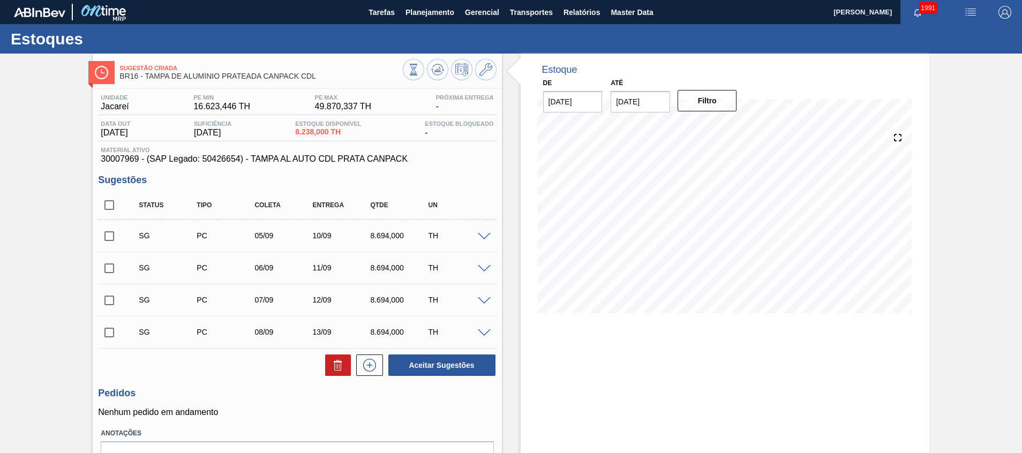
checkbox input "true"
click at [342, 371] on icon at bounding box center [337, 365] width 13 height 13
checkbox input "false"
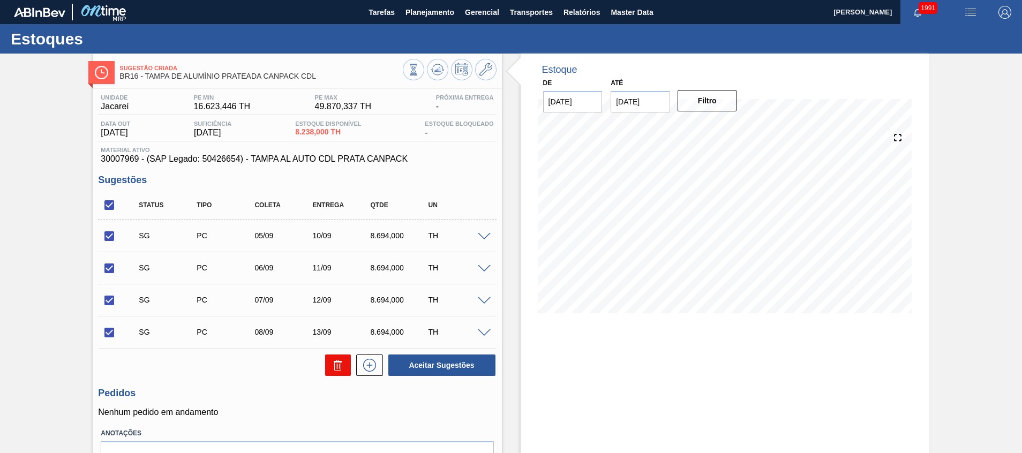
checkbox input "false"
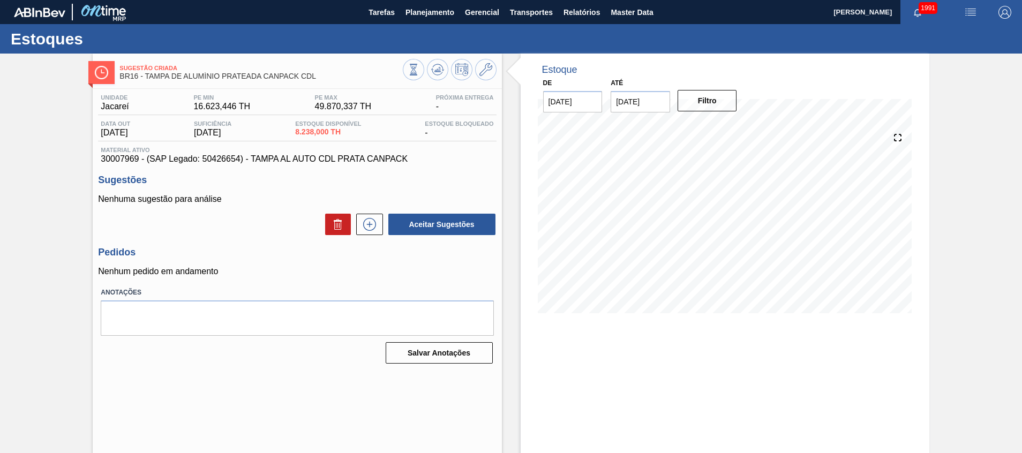
click at [639, 369] on div "Estoque De 04/09/2025 Até 30/09/2025 Filtro 17/09 Projeção de Estoque -165.424 …" at bounding box center [724, 257] width 409 height 407
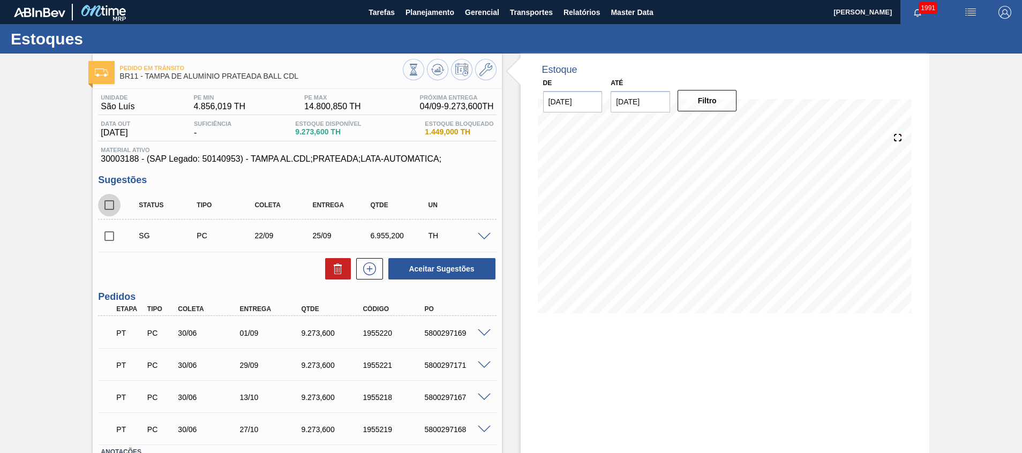
click at [106, 201] on input "checkbox" at bounding box center [109, 205] width 22 height 22
checkbox input "true"
click at [331, 261] on button at bounding box center [338, 268] width 26 height 21
checkbox input "false"
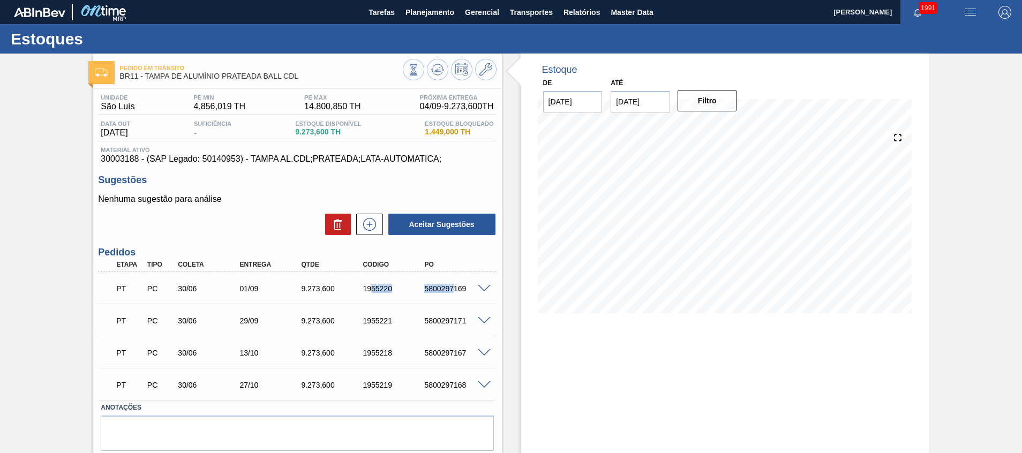
drag, startPoint x: 372, startPoint y: 286, endPoint x: 454, endPoint y: 293, distance: 81.6
click at [454, 293] on div "PT PC 30/06 01/09 9.273,600 1955220 5800297169" at bounding box center [293, 287] width 369 height 21
click at [548, 339] on div "Estoque De 04/09/2025 Até 31/12/2025 Filtro 11/09 Projeção de Estoque 12,944.97…" at bounding box center [724, 271] width 409 height 434
click at [480, 287] on span at bounding box center [484, 289] width 13 height 8
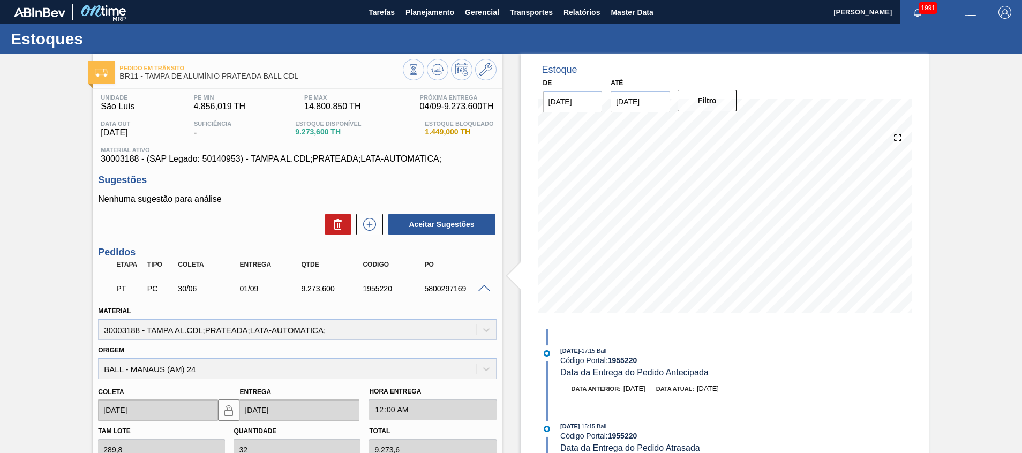
click at [434, 290] on div "5800297169" at bounding box center [455, 288] width 69 height 9
copy div "5800297169"
click at [908, 403] on div "Estoque De 04/09/2025 Até 31/12/2025 Filtro 11/09 Projeção de Estoque 12,944.97…" at bounding box center [724, 401] width 409 height 694
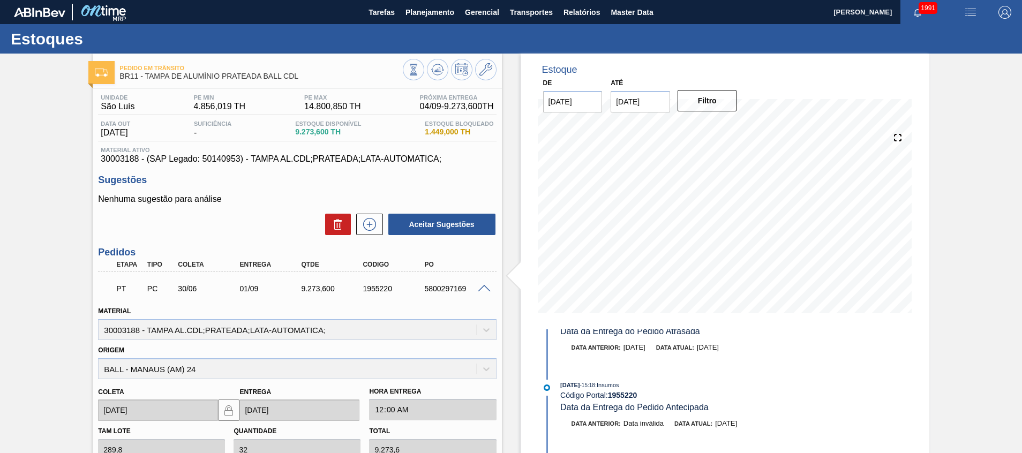
click at [456, 293] on div "PT PC 30/06 01/09 9.273,600 1955220 5800297169" at bounding box center [293, 287] width 369 height 21
click at [456, 288] on div "5800297169" at bounding box center [455, 288] width 69 height 9
copy div "5800297169"
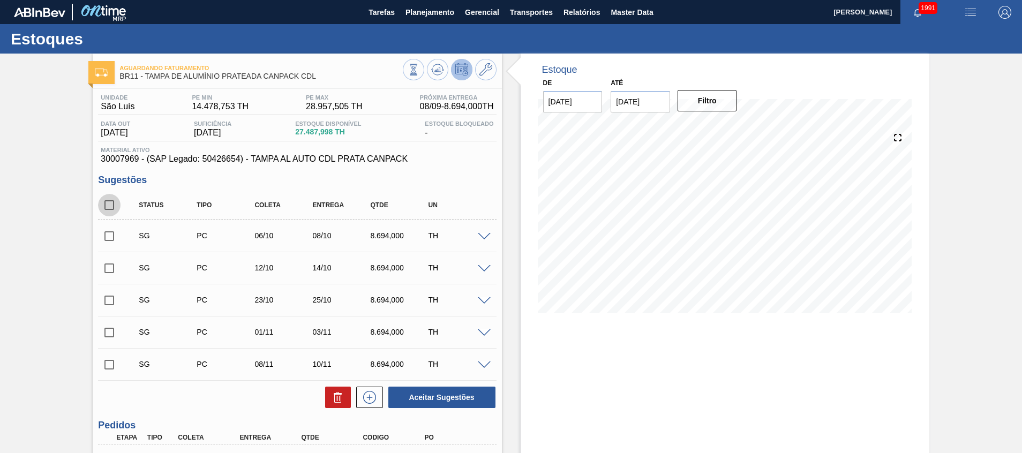
click at [109, 198] on input "checkbox" at bounding box center [109, 205] width 22 height 22
checkbox input "true"
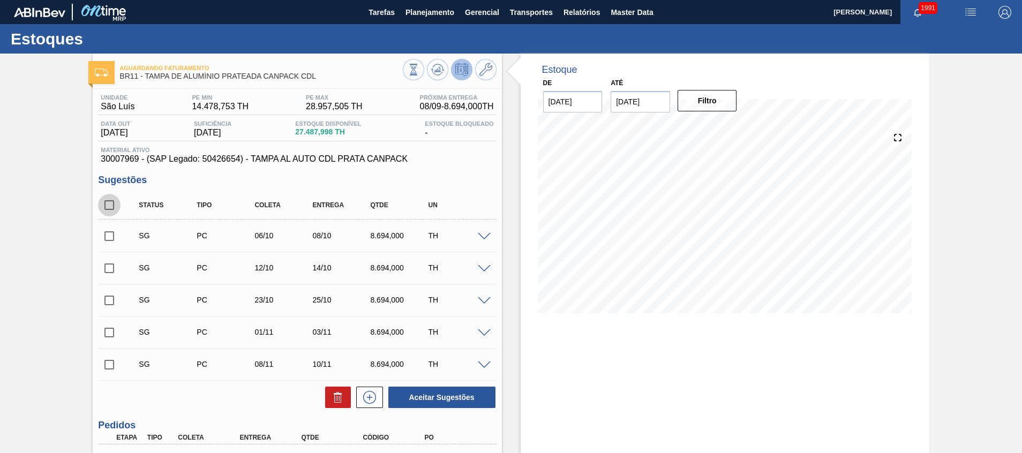
checkbox input "true"
click at [335, 392] on icon at bounding box center [337, 397] width 13 height 13
checkbox input "false"
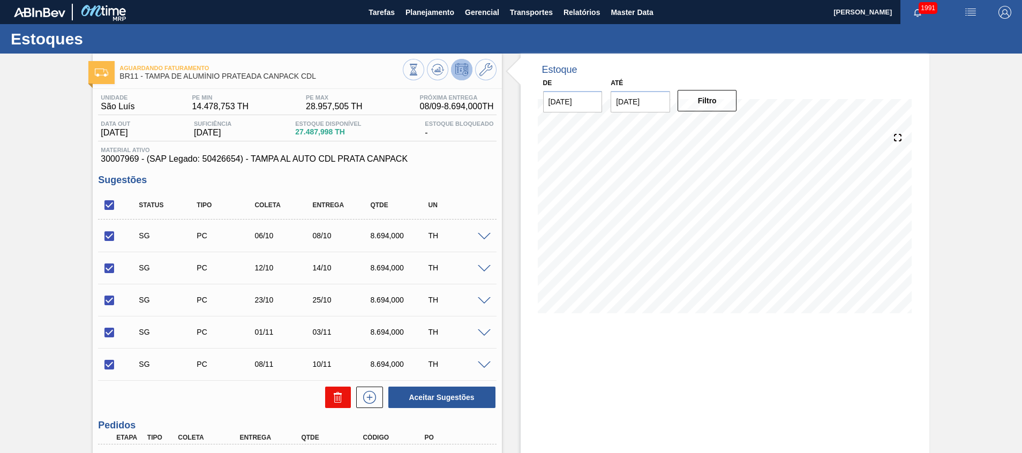
checkbox input "false"
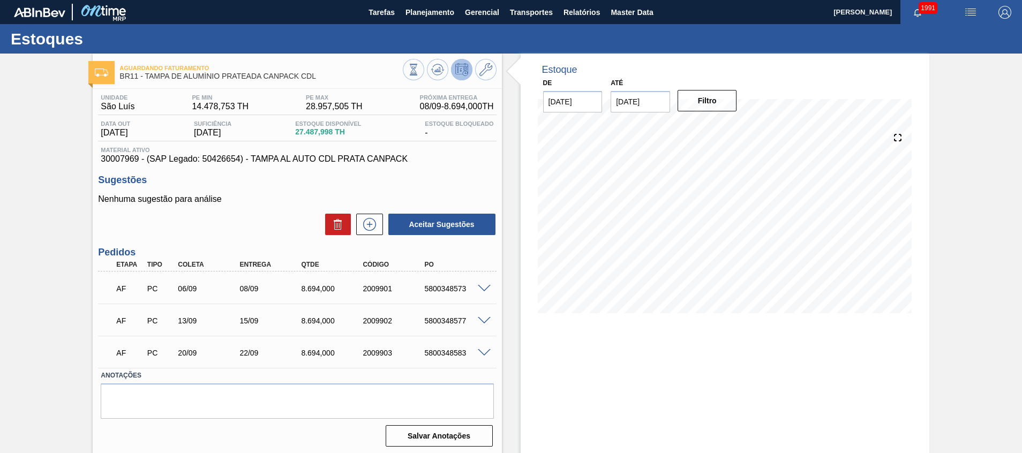
click at [631, 86] on div "Até [DATE]" at bounding box center [639, 93] width 59 height 37
click at [632, 101] on input "[DATE]" at bounding box center [639, 101] width 59 height 21
click at [620, 126] on button "Previous Month" at bounding box center [619, 127] width 7 height 7
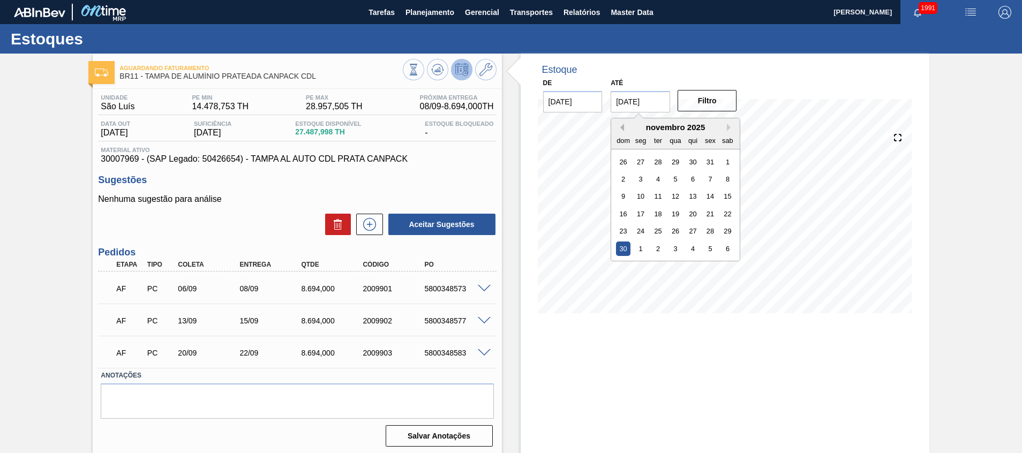
click at [620, 126] on button "Previous Month" at bounding box center [619, 127] width 7 height 7
click at [654, 158] on div "30" at bounding box center [658, 161] width 14 height 14
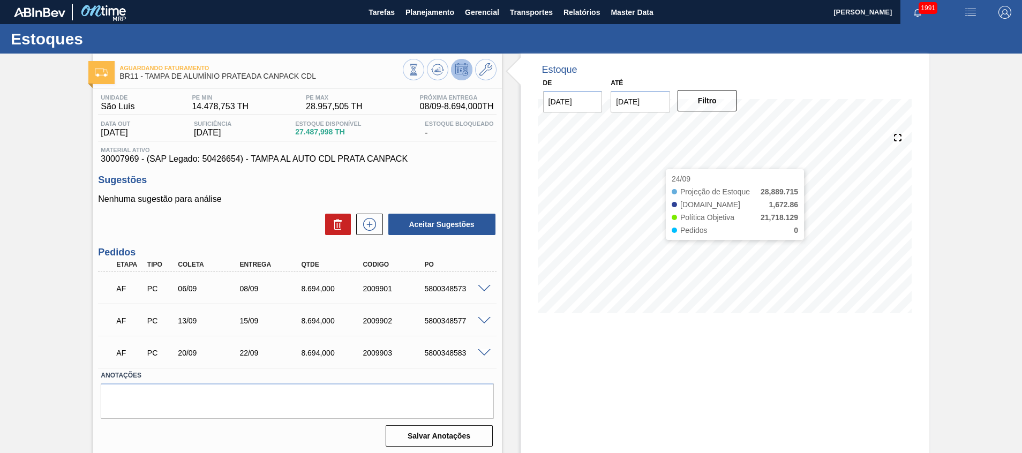
type input "[DATE]"
click at [687, 102] on button "Filtro" at bounding box center [706, 100] width 59 height 21
